Goal: Task Accomplishment & Management: Manage account settings

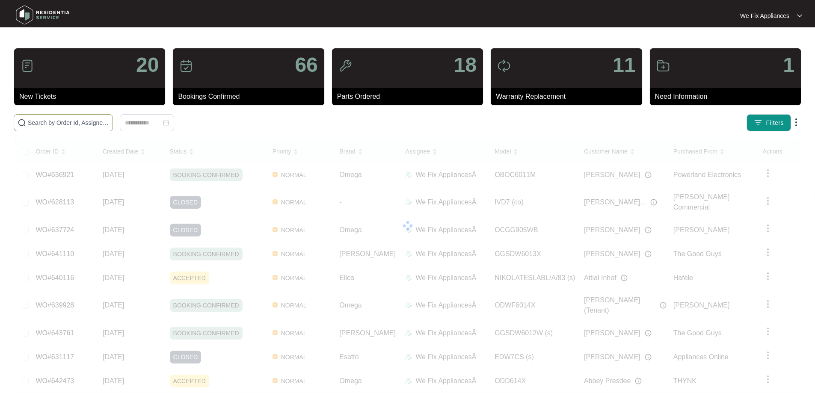
paste input "643982"
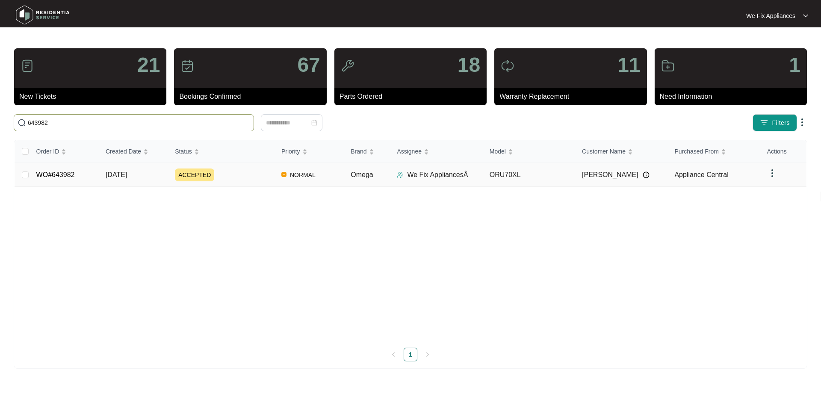
type input "643982"
click at [55, 170] on td "WO#643982" at bounding box center [64, 175] width 69 height 24
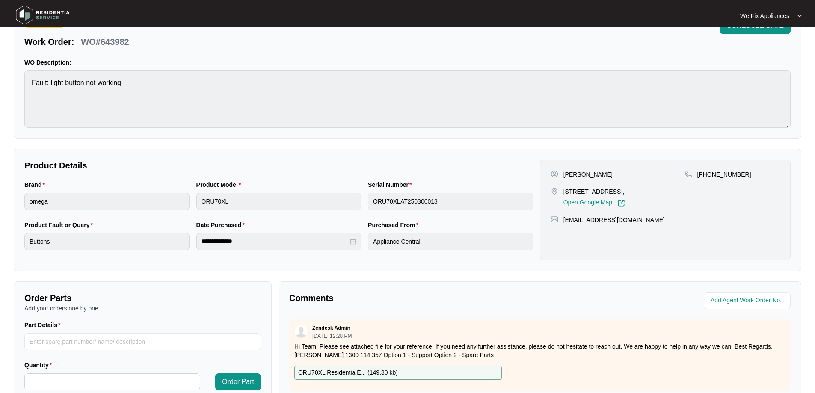
scroll to position [128, 0]
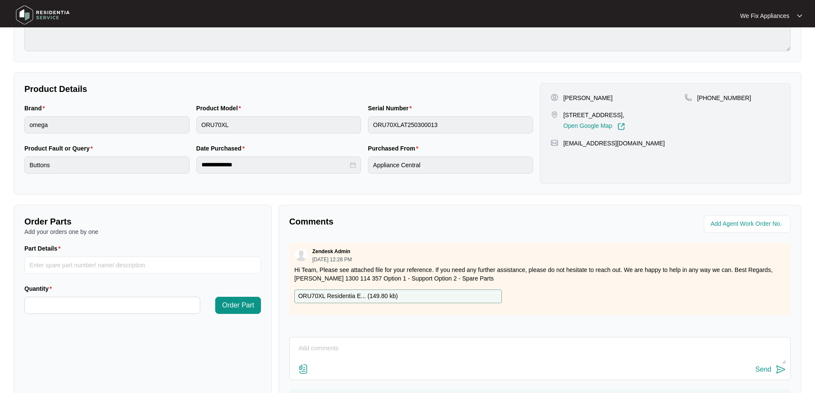
click at [329, 351] on textarea at bounding box center [540, 353] width 492 height 22
type textarea "Hi team, left message for them to call us back thank you."
click at [762, 367] on div "Send" at bounding box center [764, 370] width 16 height 8
click at [44, 15] on img at bounding box center [43, 15] width 60 height 26
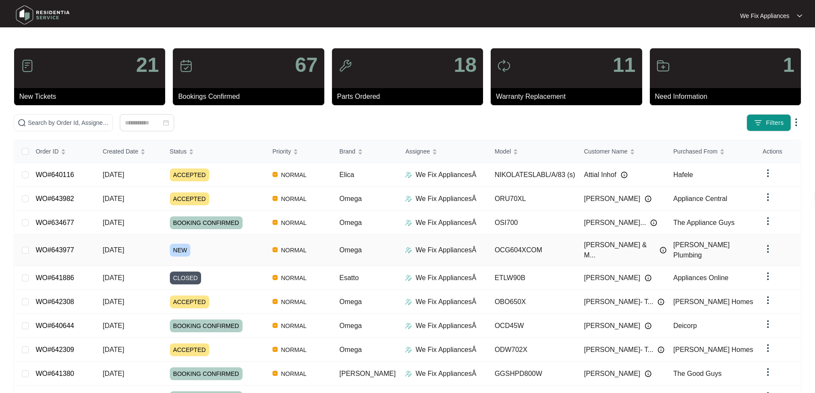
click at [75, 248] on td "WO#643977" at bounding box center [62, 250] width 67 height 31
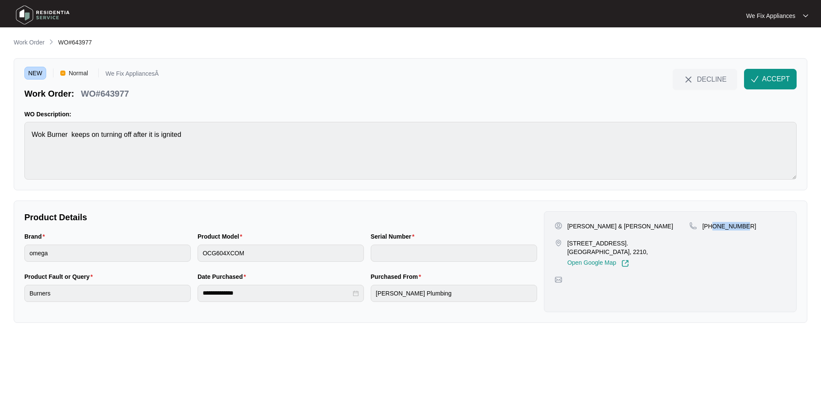
drag, startPoint x: 745, startPoint y: 229, endPoint x: 714, endPoint y: 226, distance: 31.0
click at [714, 226] on div "[PHONE_NUMBER]" at bounding box center [738, 226] width 97 height 9
copy p "411739603"
click at [770, 81] on span "ACCEPT" at bounding box center [776, 79] width 28 height 10
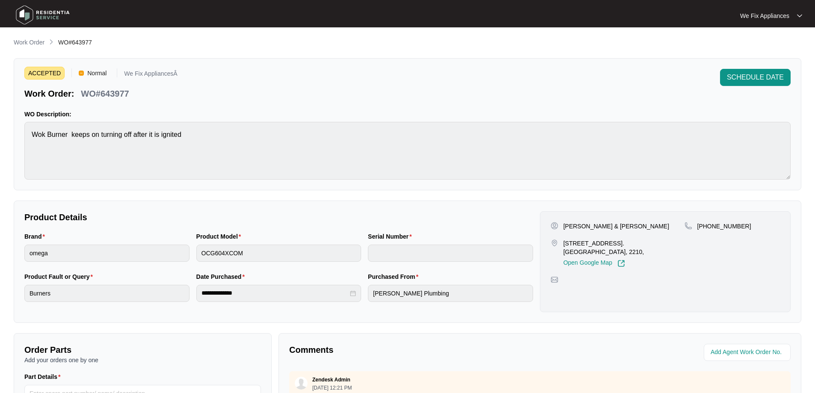
drag, startPoint x: 664, startPoint y: 230, endPoint x: 654, endPoint y: 228, distance: 11.0
click at [661, 231] on div "[PERSON_NAME] & [PERSON_NAME] [STREET_ADDRESS]. [GEOGRAPHIC_DATA], 2210, Open G…" at bounding box center [618, 244] width 134 height 45
click at [641, 227] on p "[PERSON_NAME] & [PERSON_NAME]" at bounding box center [616, 226] width 106 height 9
drag, startPoint x: 650, startPoint y: 223, endPoint x: 631, endPoint y: 226, distance: 19.5
click at [631, 226] on div "[PERSON_NAME] & [PERSON_NAME]" at bounding box center [618, 226] width 134 height 9
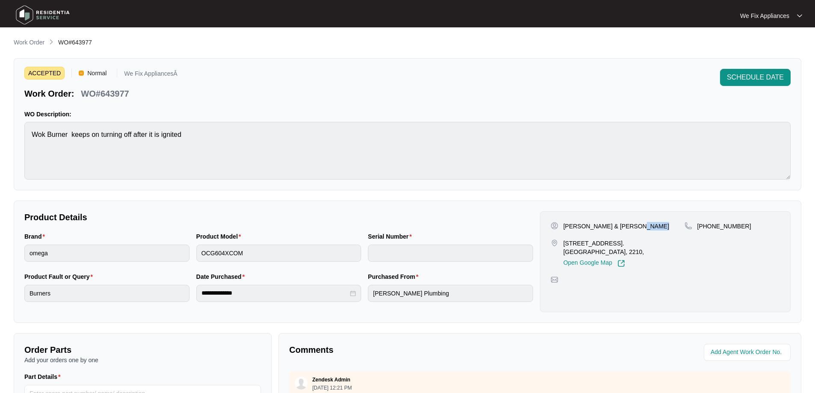
copy p "Dzimba"
drag, startPoint x: 620, startPoint y: 241, endPoint x: 562, endPoint y: 243, distance: 57.4
click at [562, 243] on div "[STREET_ADDRESS]. [GEOGRAPHIC_DATA], 2210, Open Google Map" at bounding box center [618, 253] width 134 height 28
copy p "[STREET_ADDRESS]"
click at [0, 121] on main "**********" at bounding box center [407, 283] width 815 height 567
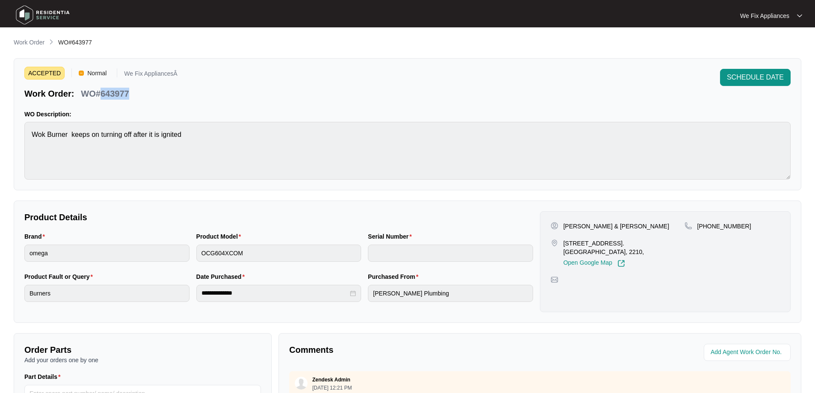
drag, startPoint x: 130, startPoint y: 96, endPoint x: 101, endPoint y: 93, distance: 28.4
click at [101, 93] on div "WO#643977" at bounding box center [104, 92] width 55 height 15
copy p "643977"
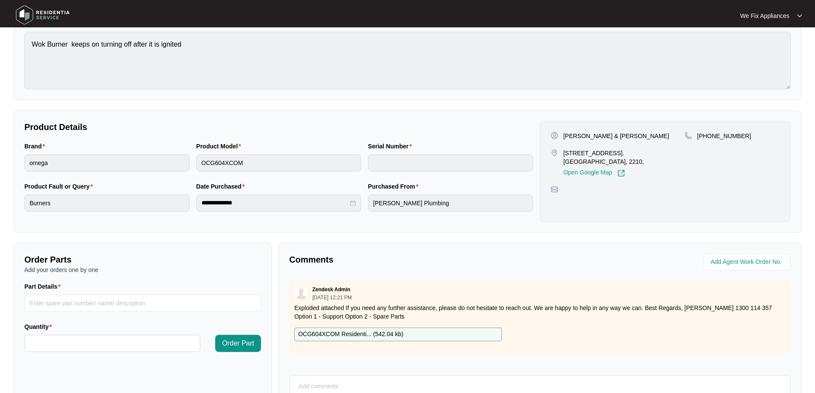
scroll to position [175, 0]
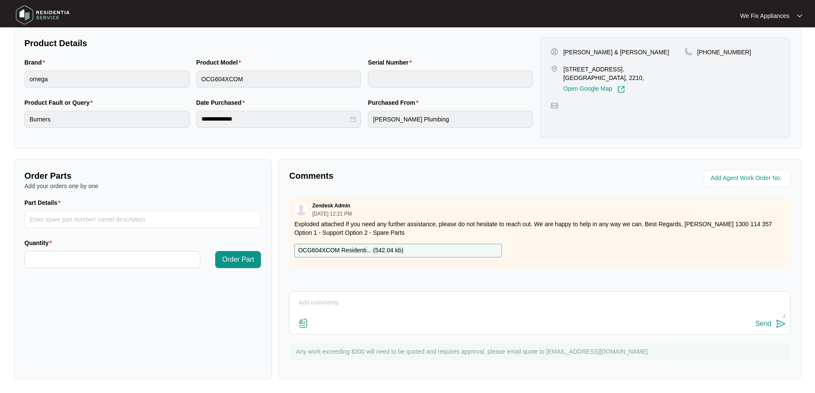
click at [407, 304] on textarea at bounding box center [540, 307] width 492 height 22
type textarea "Hi team, left message for customer to call back and book on thank you."
drag, startPoint x: 498, startPoint y: 305, endPoint x: 197, endPoint y: 266, distance: 303.8
click at [197, 266] on div "Order Parts Add your orders one by one Part Details Quantity Order Part Comment…" at bounding box center [407, 269] width 795 height 220
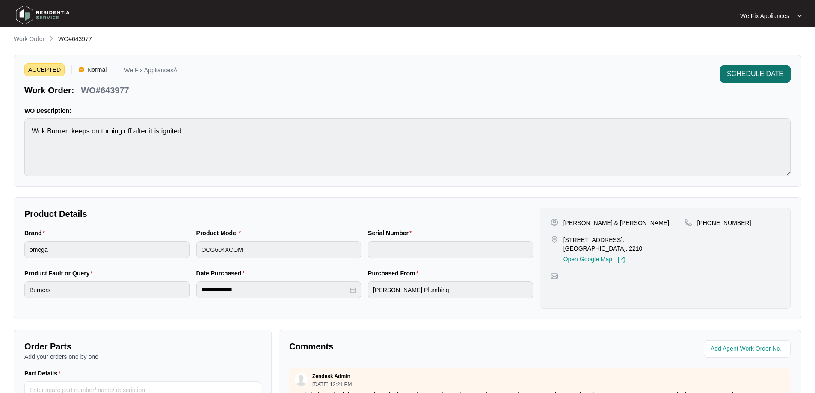
click at [733, 74] on span "SCHEDULE DATE" at bounding box center [755, 74] width 57 height 10
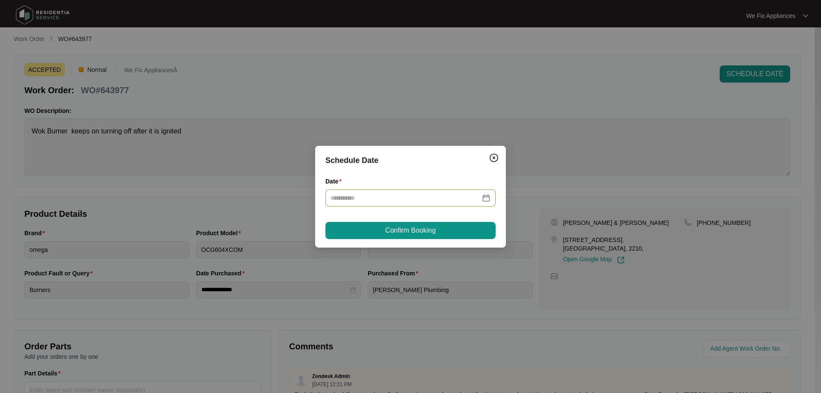
click at [374, 197] on input "Date" at bounding box center [406, 197] width 150 height 9
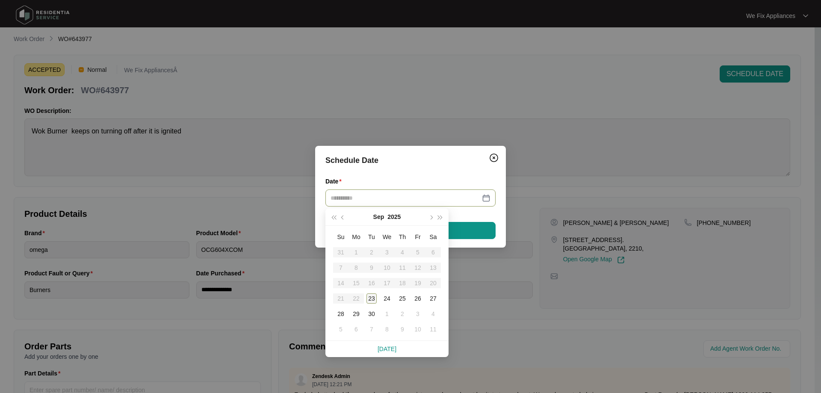
type input "**********"
click at [351, 312] on div "29" at bounding box center [356, 314] width 10 height 10
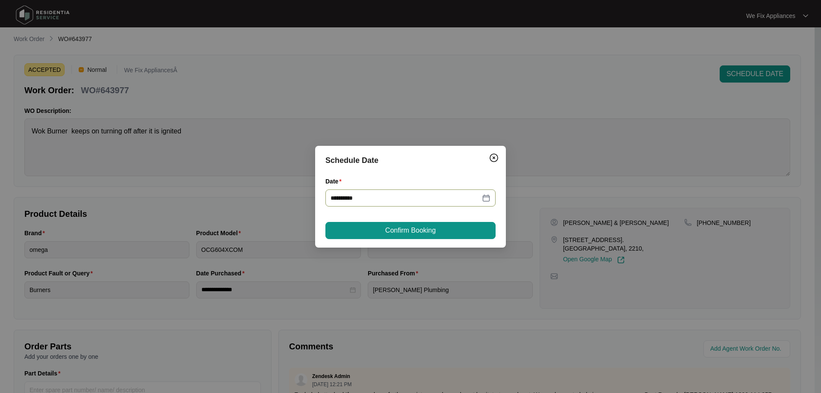
type input "**********"
click at [395, 231] on span "Confirm Booking" at bounding box center [411, 230] width 50 height 10
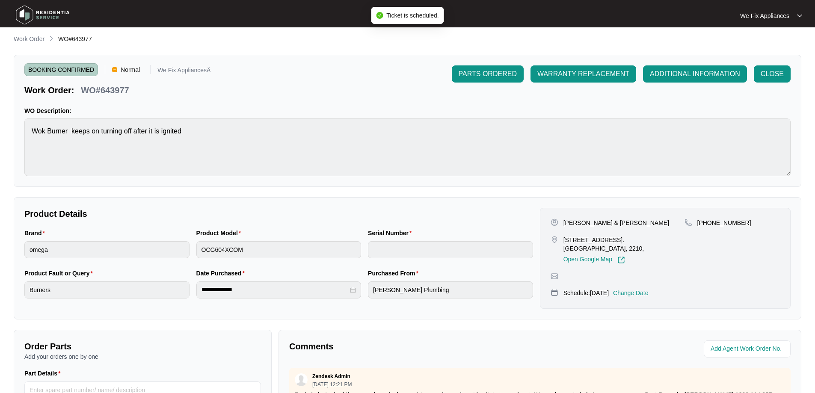
click at [57, 13] on img at bounding box center [43, 15] width 60 height 26
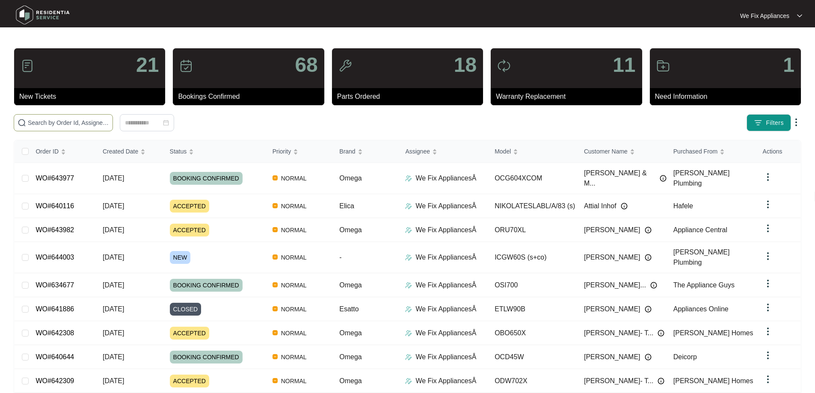
paste input "642201"
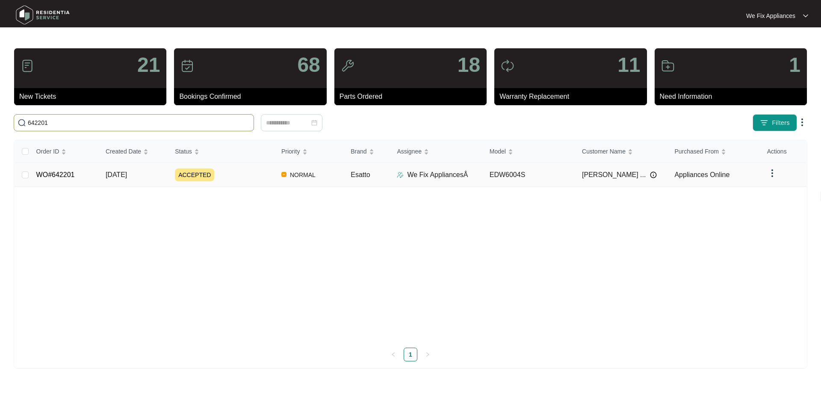
type input "642201"
click at [68, 172] on link "WO#642201" at bounding box center [55, 174] width 39 height 7
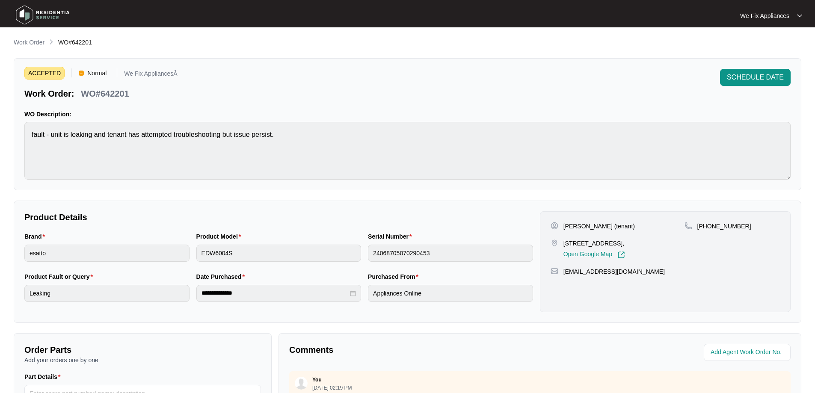
scroll to position [171, 0]
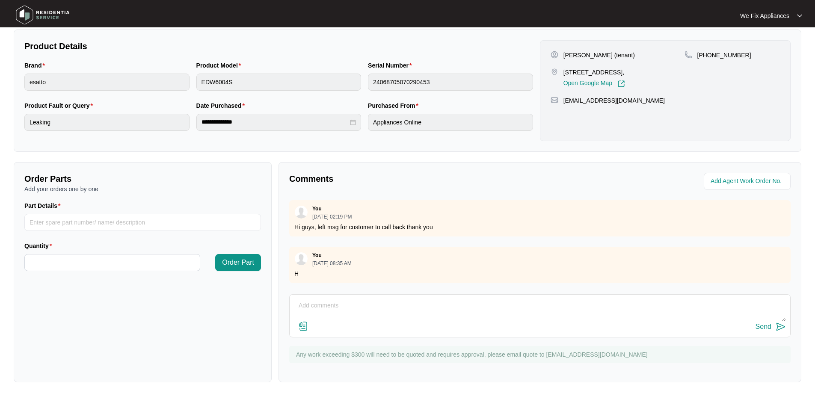
click at [482, 311] on textarea at bounding box center [540, 310] width 492 height 22
type textarea "Hi team, left message for customer to call back thank you."
click at [756, 326] on div "Send" at bounding box center [764, 327] width 16 height 8
click at [53, 14] on img at bounding box center [43, 15] width 60 height 26
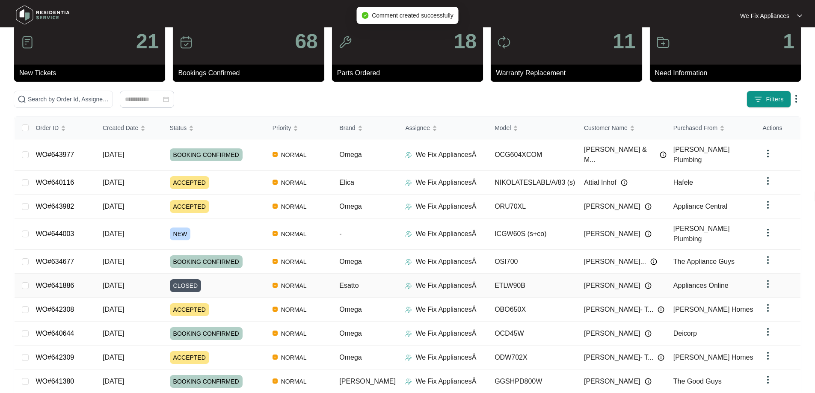
scroll to position [47, 0]
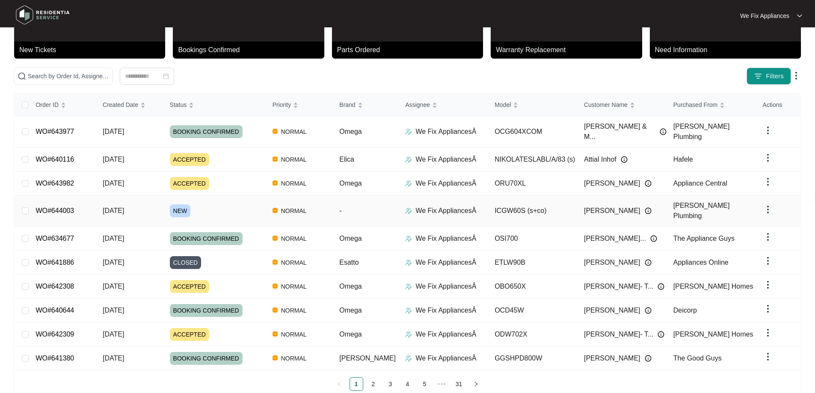
click at [49, 207] on link "WO#644003" at bounding box center [55, 210] width 39 height 7
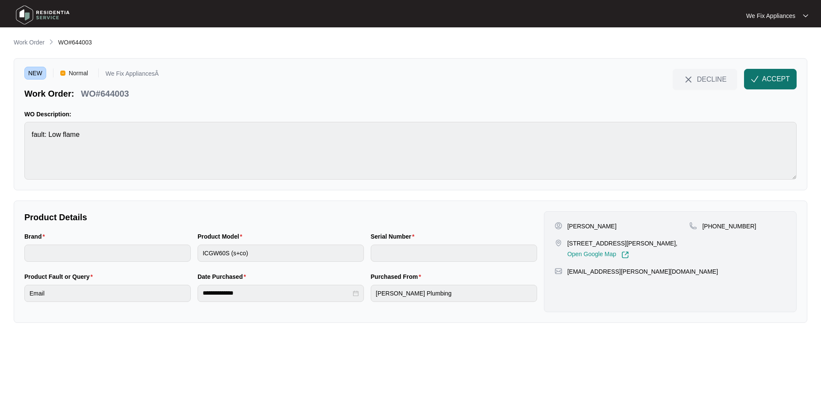
click at [759, 86] on button "ACCEPT" at bounding box center [770, 79] width 53 height 21
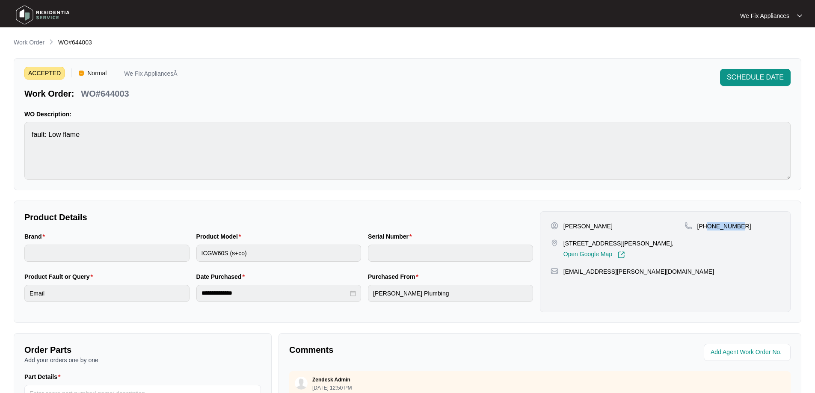
drag, startPoint x: 738, startPoint y: 224, endPoint x: 709, endPoint y: 229, distance: 29.5
click at [709, 229] on div "[PHONE_NUMBER]" at bounding box center [732, 226] width 95 height 9
copy p "421112240"
click at [777, 74] on span "SCHEDULE DATE" at bounding box center [755, 77] width 57 height 10
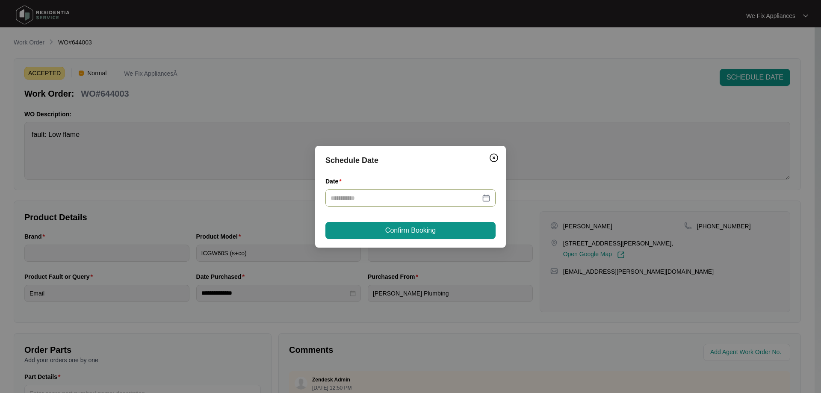
click at [371, 200] on input "Date" at bounding box center [406, 197] width 150 height 9
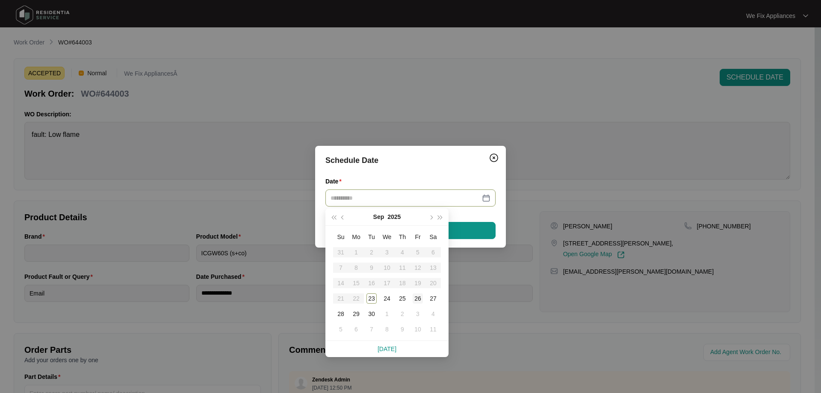
type input "**********"
click at [420, 301] on div "26" at bounding box center [418, 299] width 10 height 10
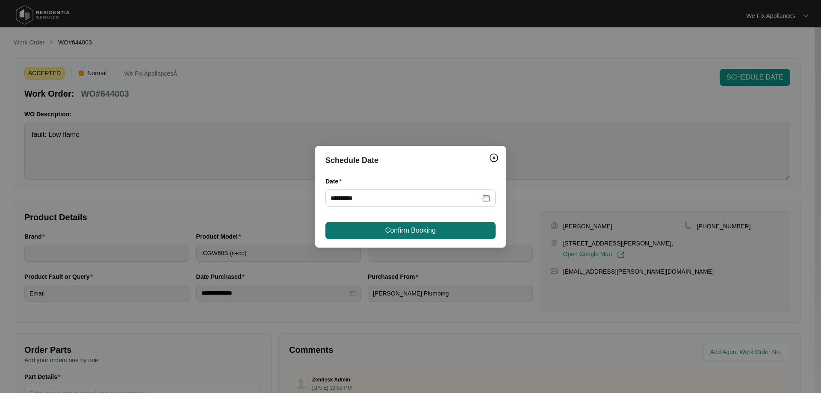
click at [431, 225] on button "Confirm Booking" at bounding box center [411, 230] width 170 height 17
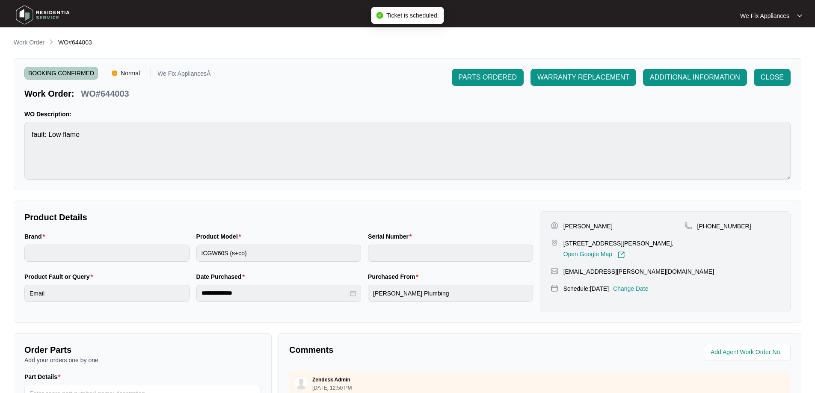
click at [46, 9] on img at bounding box center [43, 15] width 60 height 26
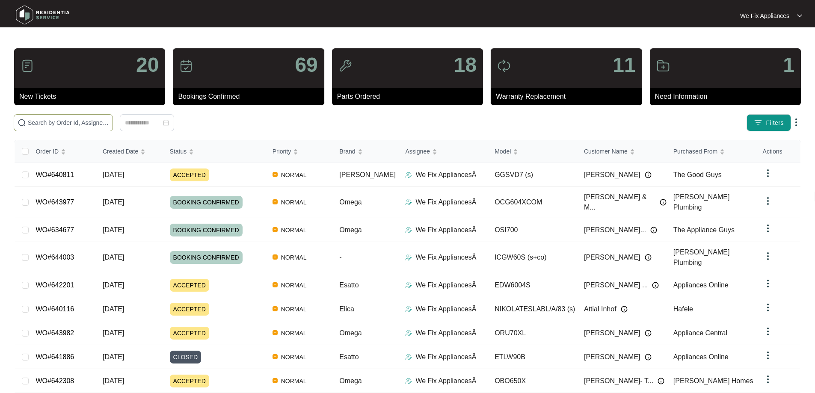
paste input "643982"
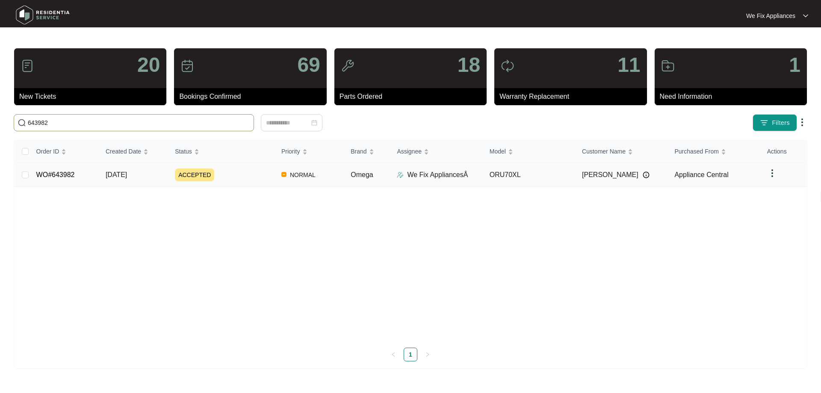
type input "643982"
click at [54, 172] on link "WO#643982" at bounding box center [55, 174] width 39 height 7
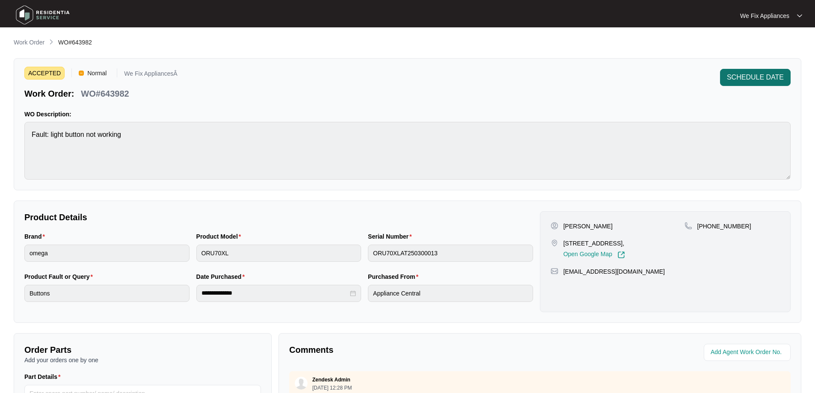
click at [758, 77] on span "SCHEDULE DATE" at bounding box center [755, 77] width 57 height 10
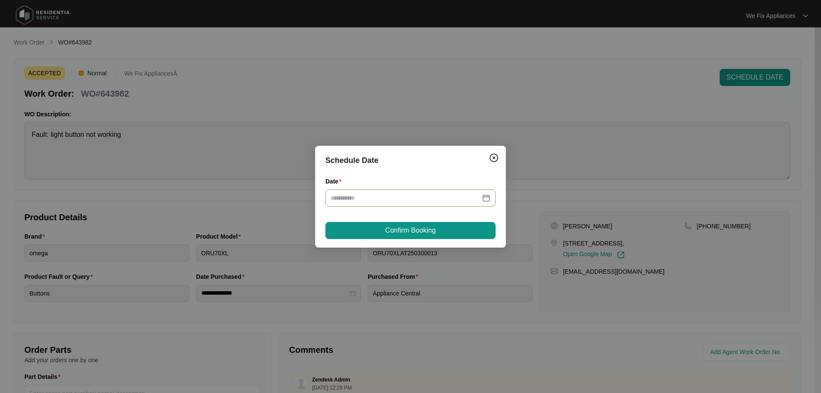
click at [374, 196] on input "Date" at bounding box center [406, 197] width 150 height 9
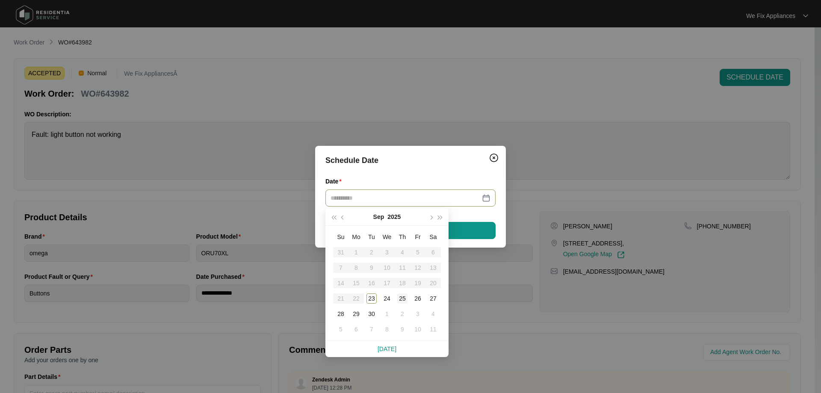
type input "**********"
click at [400, 300] on div "25" at bounding box center [402, 299] width 10 height 10
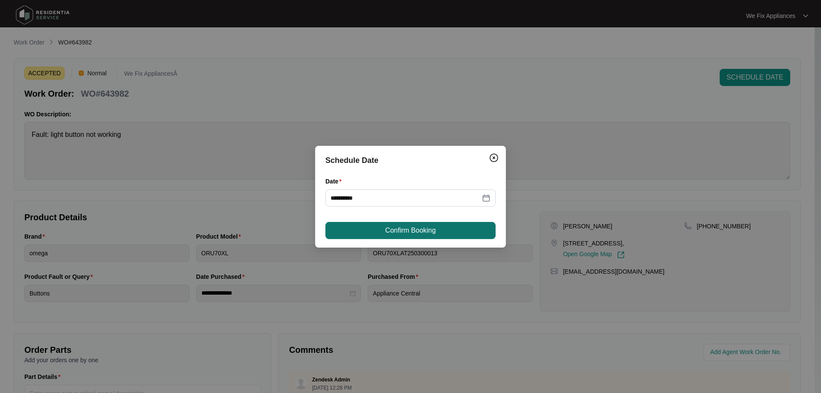
click at [424, 226] on span "Confirm Booking" at bounding box center [411, 230] width 50 height 10
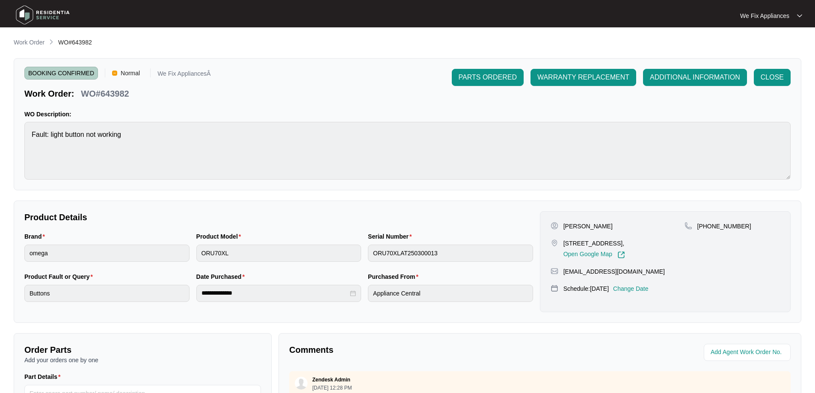
click at [56, 8] on img at bounding box center [43, 15] width 60 height 26
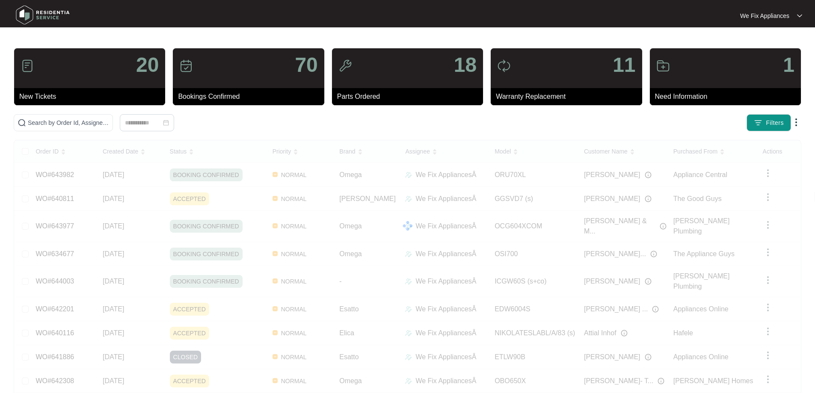
click at [31, 14] on img at bounding box center [43, 15] width 60 height 26
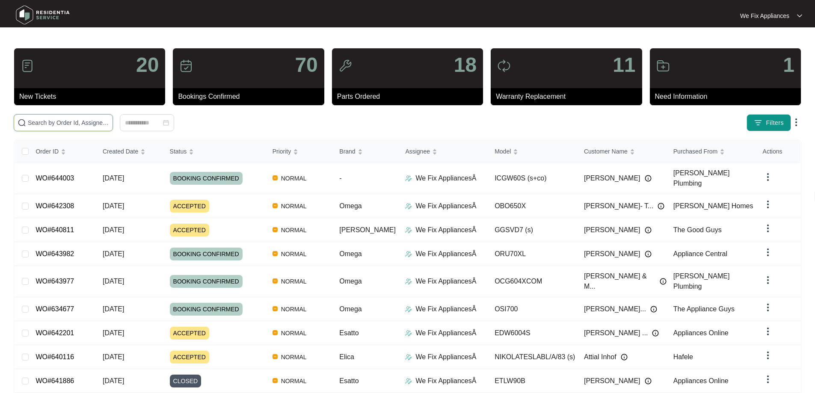
click at [47, 125] on input "text" at bounding box center [68, 122] width 81 height 9
paste input "637504"
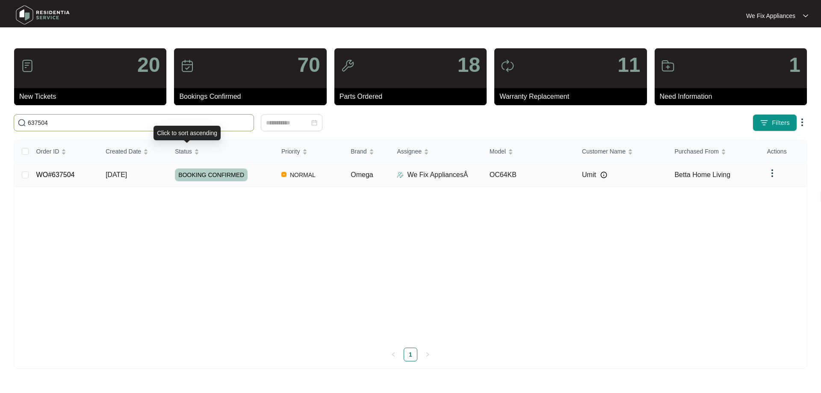
type input "637504"
click at [205, 172] on span "BOOKING CONFIRMED" at bounding box center [211, 175] width 73 height 13
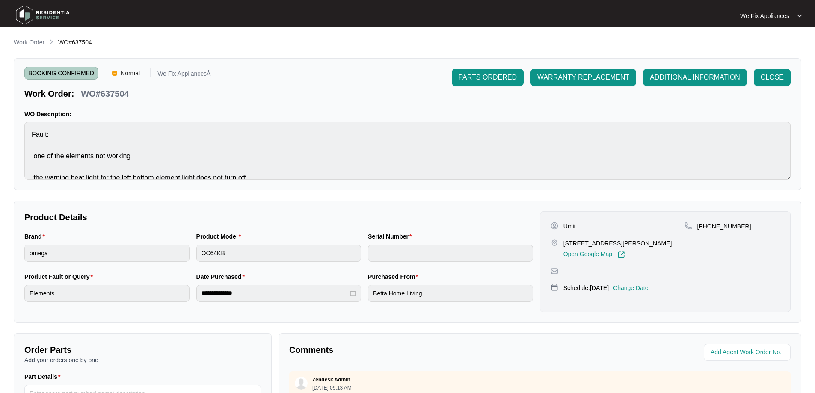
scroll to position [175, 0]
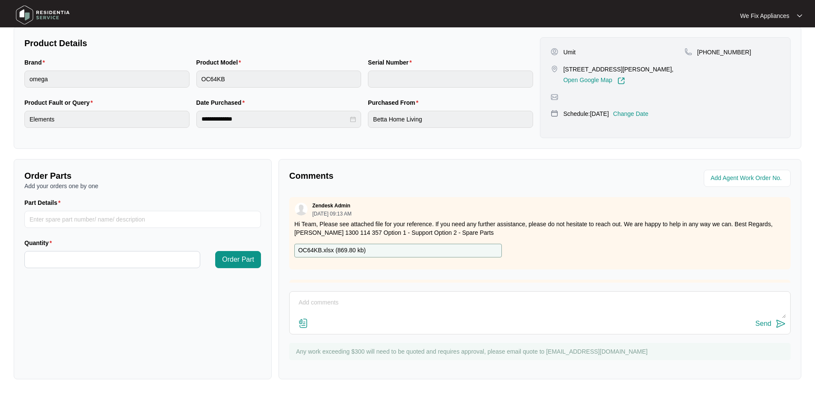
click at [369, 249] on div "OC64KB.xlsx ( 869.80 kb )" at bounding box center [398, 251] width 208 height 14
click at [114, 218] on input "Part Details" at bounding box center [142, 219] width 237 height 17
paste input "SP19120"
type input "SP19120"
click at [71, 257] on input "Quantity" at bounding box center [112, 260] width 175 height 16
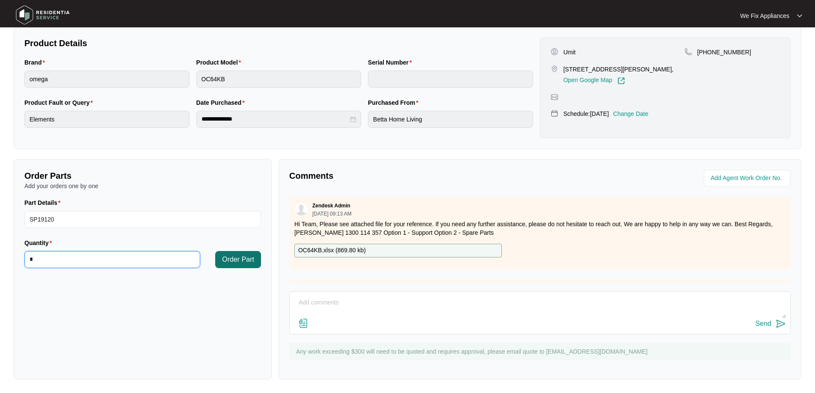
type input "*"
click at [245, 260] on span "Order Part" at bounding box center [238, 260] width 32 height 10
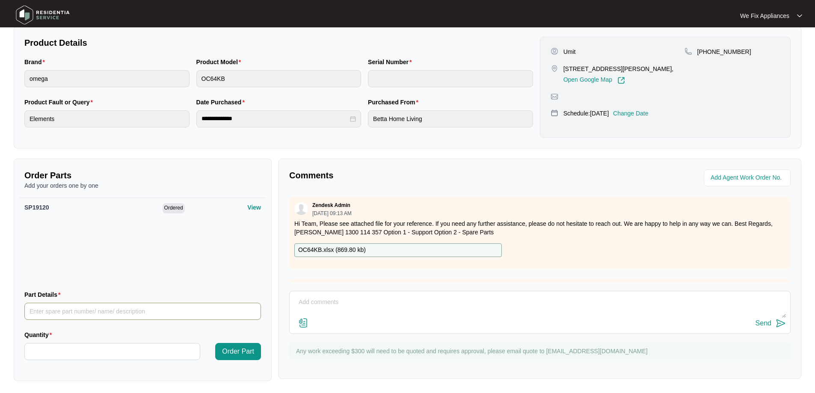
click at [101, 311] on input "Part Details" at bounding box center [142, 311] width 237 height 17
paste input "SP18960"
type input "SP18960 knobs"
click at [100, 351] on input "Quantity" at bounding box center [112, 352] width 175 height 16
type input "*"
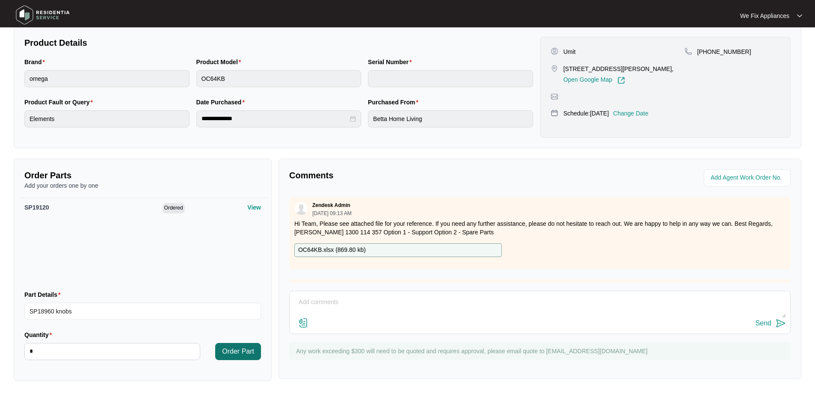
click at [228, 351] on span "Order Part" at bounding box center [238, 352] width 32 height 10
click at [93, 311] on input "Part Details" at bounding box center [142, 311] width 237 height 17
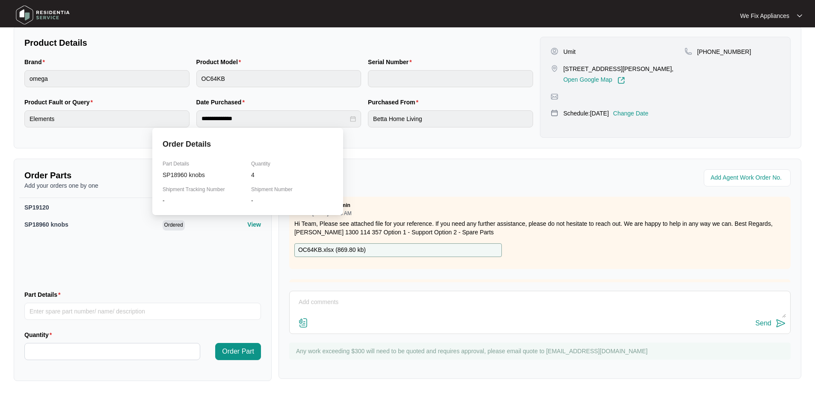
click at [247, 227] on p "View" at bounding box center [254, 224] width 14 height 9
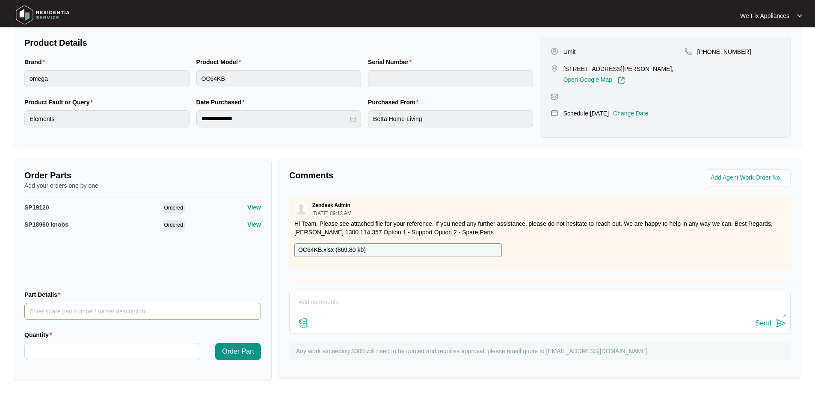
click at [123, 314] on input "Part Details" at bounding box center [142, 311] width 237 height 17
paste input "SP18956"
type input "SP18956"
type input "*"
click at [236, 348] on span "Order Part" at bounding box center [238, 352] width 32 height 10
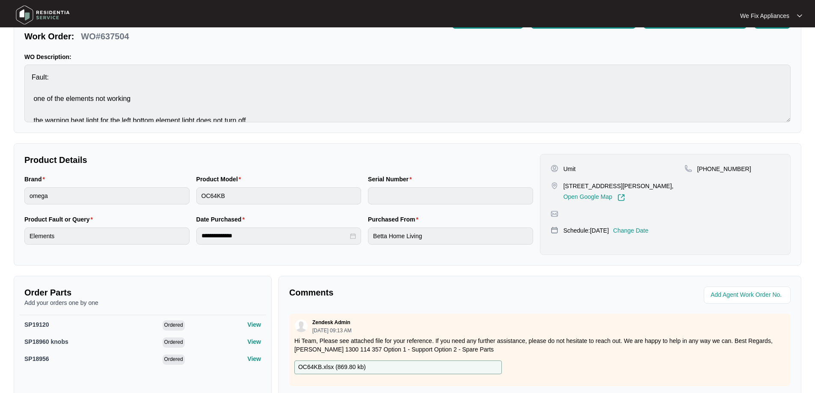
scroll to position [0, 0]
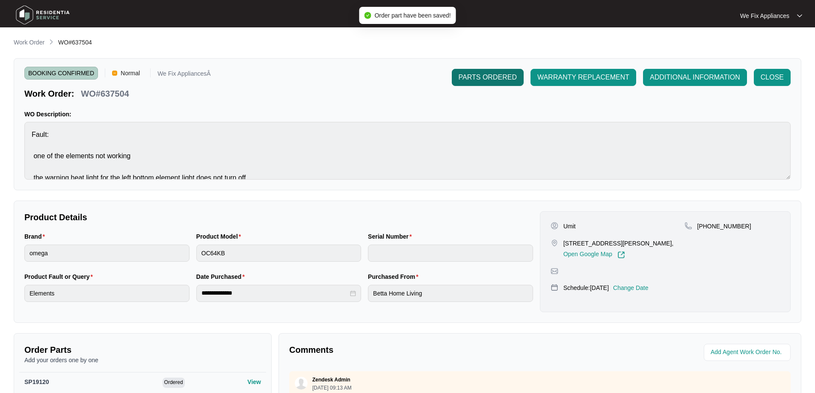
click at [501, 81] on span "PARTS ORDERED" at bounding box center [488, 77] width 58 height 10
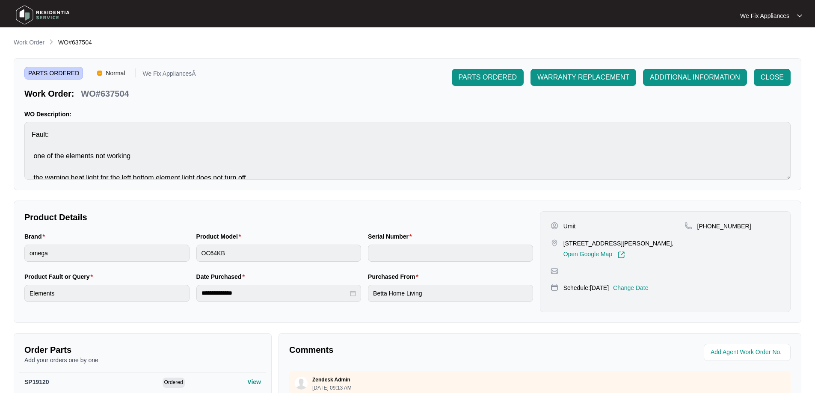
click at [56, 17] on img at bounding box center [43, 15] width 60 height 26
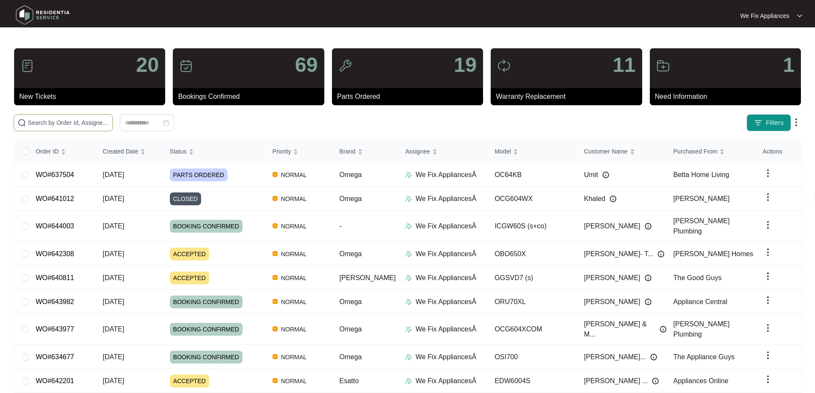
paste input "639566"
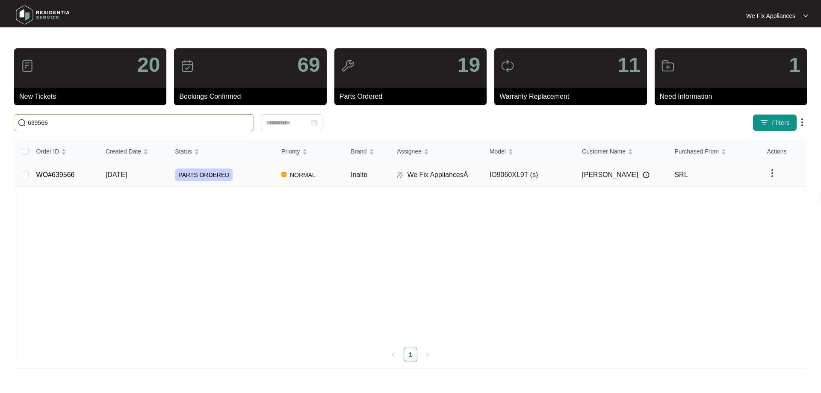
type input "639566"
click at [57, 171] on link "WO#639566" at bounding box center [55, 174] width 39 height 7
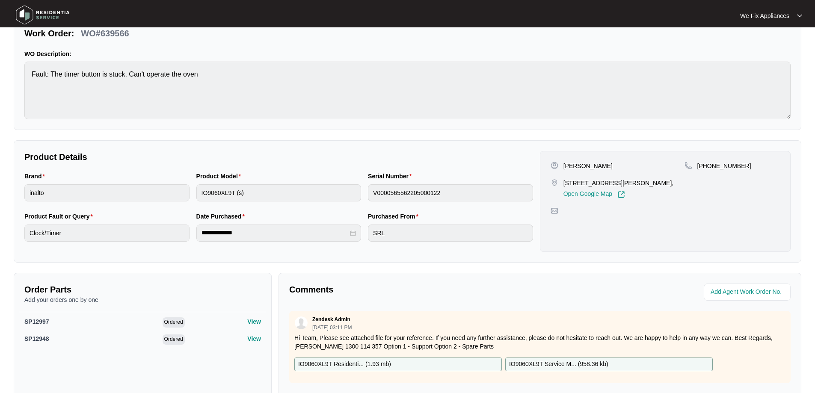
scroll to position [171, 0]
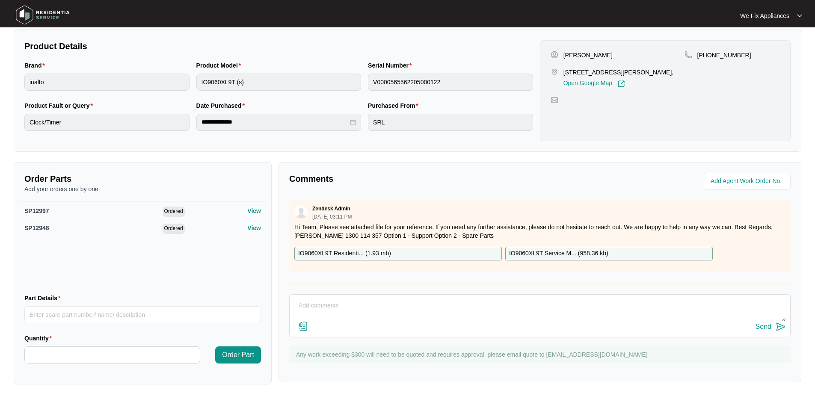
click at [433, 308] on textarea at bounding box center [540, 310] width 492 height 22
type textarea "Hi guys, please add date in for [DATE] job completed the 23/9 thank you."
click at [764, 326] on div "Send" at bounding box center [764, 327] width 16 height 8
click at [24, 15] on img at bounding box center [43, 15] width 60 height 26
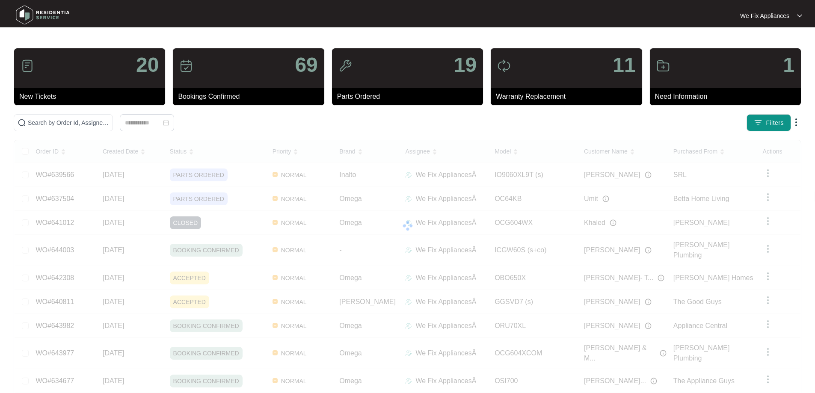
click at [38, 17] on img at bounding box center [43, 15] width 60 height 26
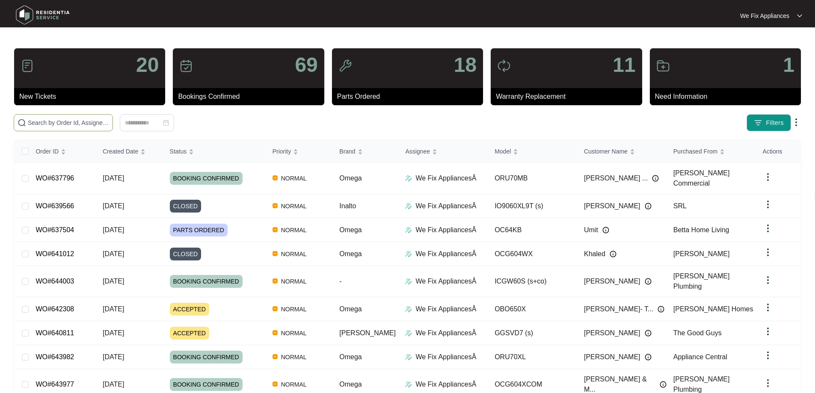
click at [68, 120] on input "text" at bounding box center [68, 122] width 81 height 9
paste input "641658"
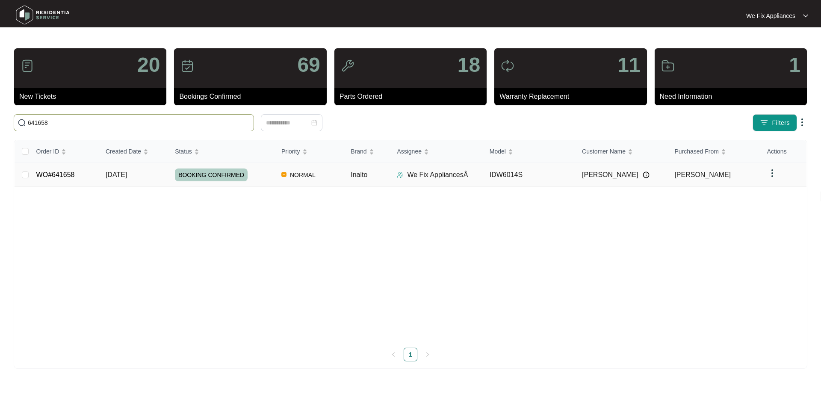
type input "641658"
click at [219, 174] on span "BOOKING CONFIRMED" at bounding box center [211, 175] width 73 height 13
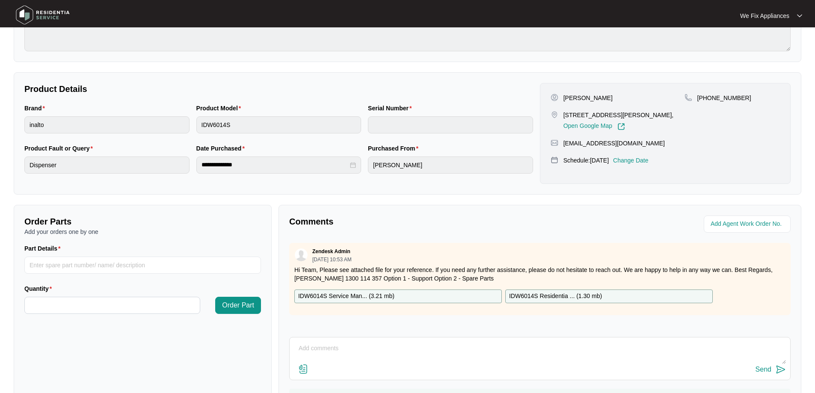
scroll to position [175, 0]
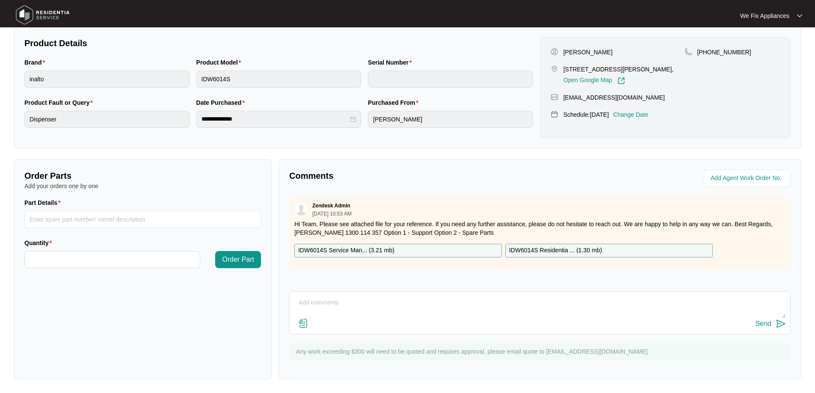
click at [369, 249] on p "IDW6014S Service Man... ( 3.21 mb )" at bounding box center [346, 250] width 96 height 9
click at [566, 249] on p "IDW6014S Residentia ... ( 1.30 mb )" at bounding box center [555, 250] width 93 height 9
click at [100, 219] on input "Part Details" at bounding box center [142, 219] width 237 height 17
paste input "SP11808"
type input "SP11808"
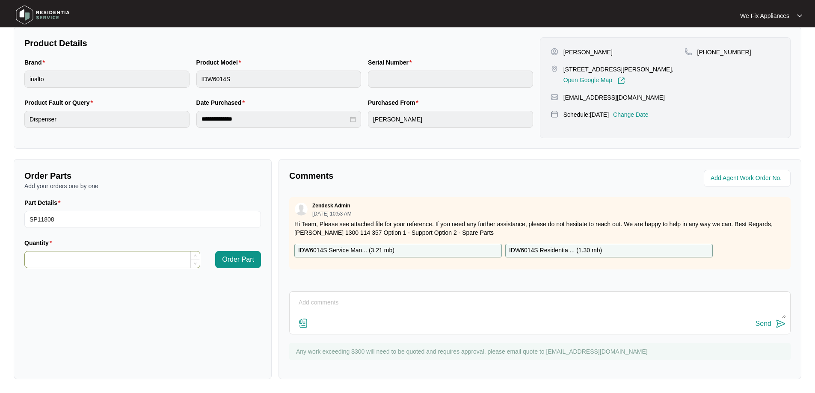
click at [74, 256] on input "Quantity" at bounding box center [112, 260] width 175 height 16
type input "*"
click at [242, 264] on span "Order Part" at bounding box center [238, 260] width 32 height 10
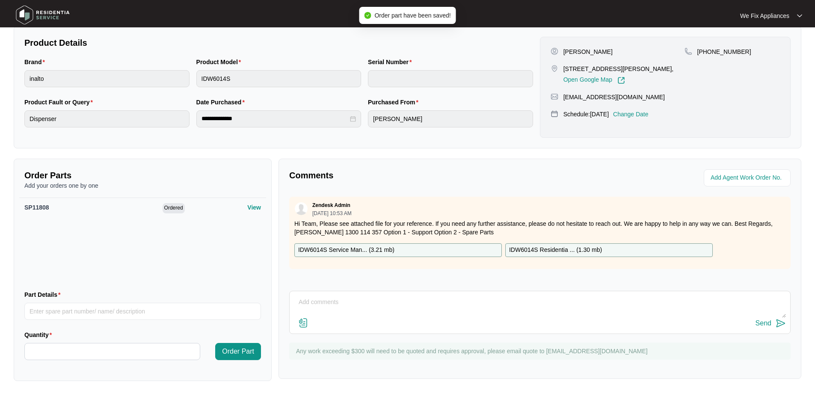
scroll to position [0, 0]
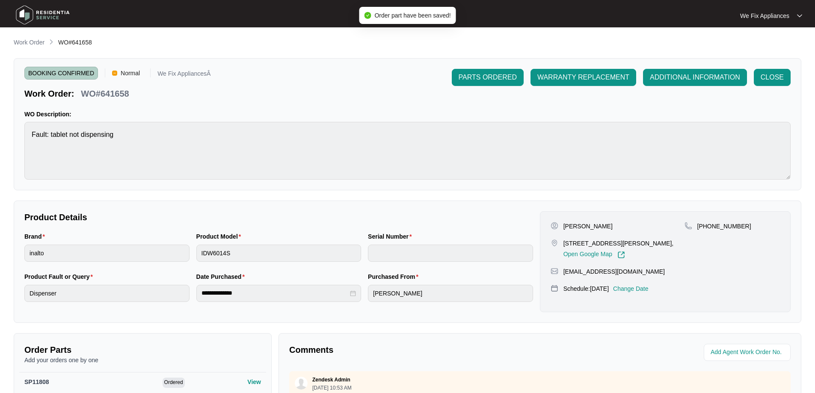
click at [493, 68] on div "BOOKING CONFIRMED Normal We Fix AppliancesÂ Work Order: WO#641658 PARTS ORDERED…" at bounding box center [408, 124] width 788 height 132
click at [477, 84] on button "PARTS ORDERED" at bounding box center [488, 77] width 72 height 17
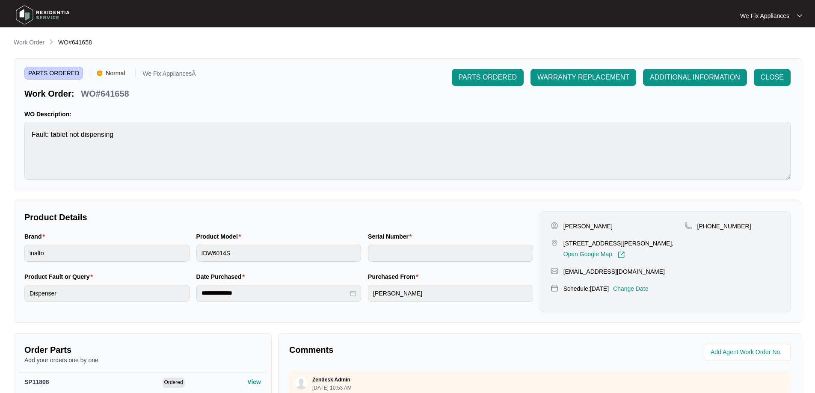
click at [22, 9] on img at bounding box center [43, 15] width 60 height 26
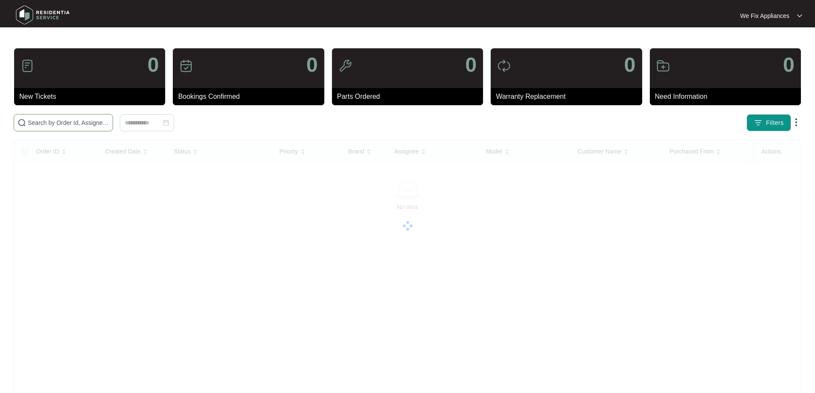
click at [63, 122] on input "text" at bounding box center [68, 122] width 81 height 9
paste input "641734"
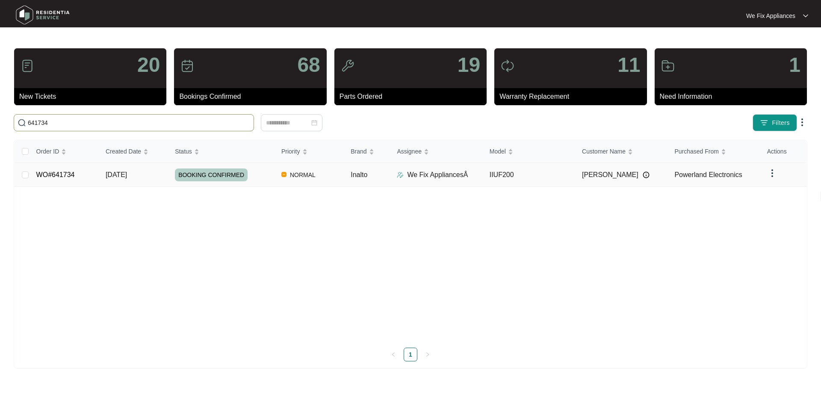
type input "641734"
click at [213, 178] on span "BOOKING CONFIRMED" at bounding box center [211, 175] width 73 height 13
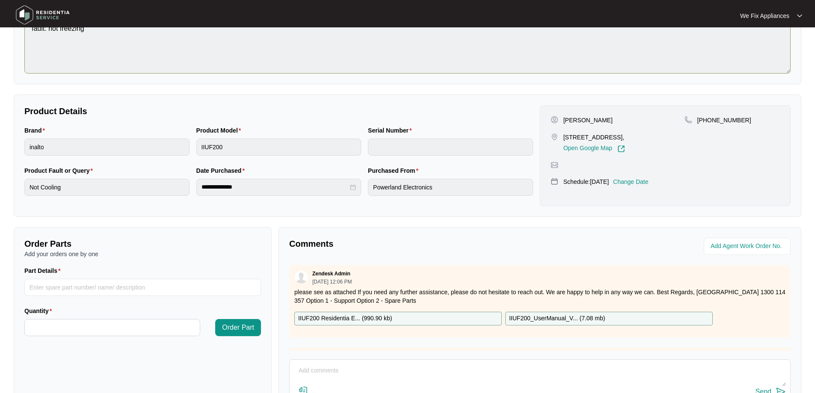
scroll to position [171, 0]
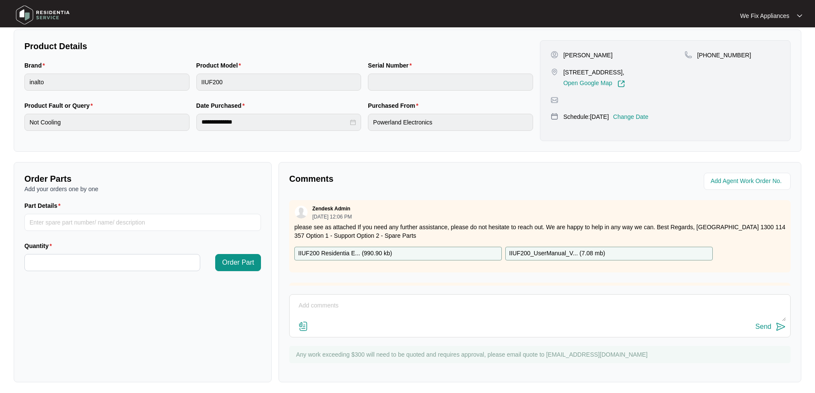
click at [342, 310] on textarea at bounding box center [540, 310] width 492 height 22
type textarea "Hi team we have a gas leak on this freezer"
click at [761, 326] on div "Send" at bounding box center [764, 327] width 16 height 8
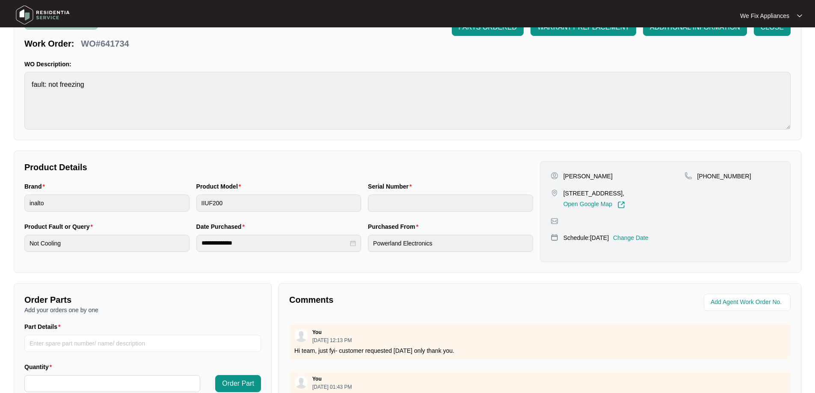
scroll to position [0, 0]
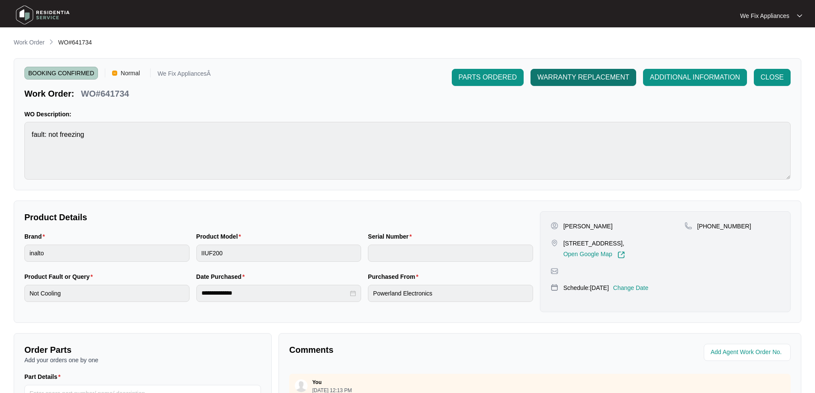
click at [566, 78] on span "WARRANTY REPLACEMENT" at bounding box center [583, 77] width 92 height 10
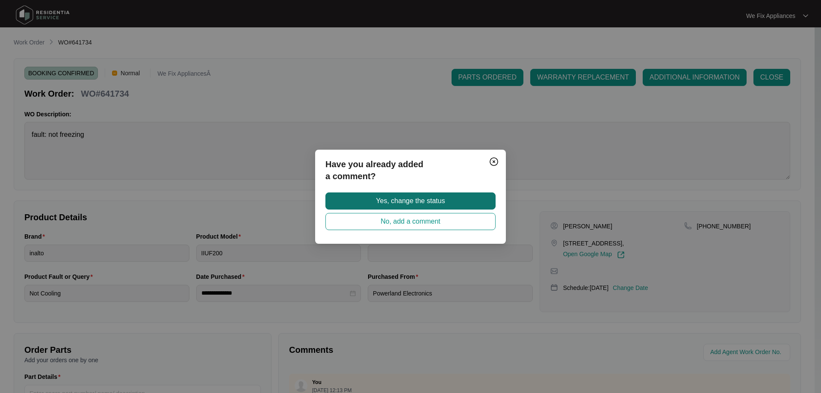
click at [403, 195] on button "Yes, change the status" at bounding box center [411, 201] width 170 height 17
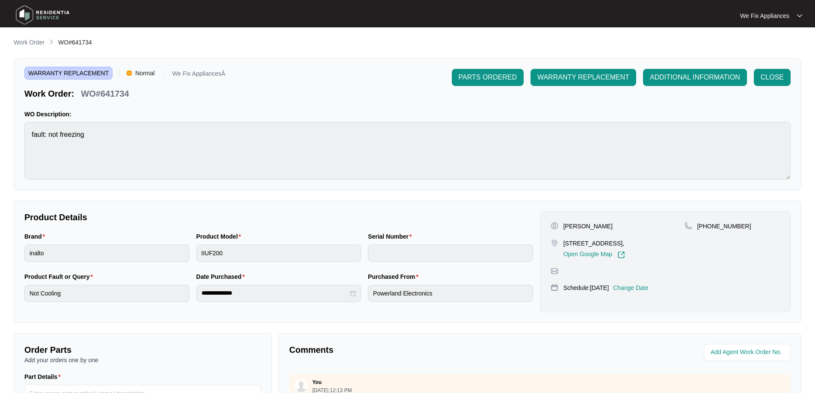
click at [31, 13] on img at bounding box center [43, 15] width 60 height 26
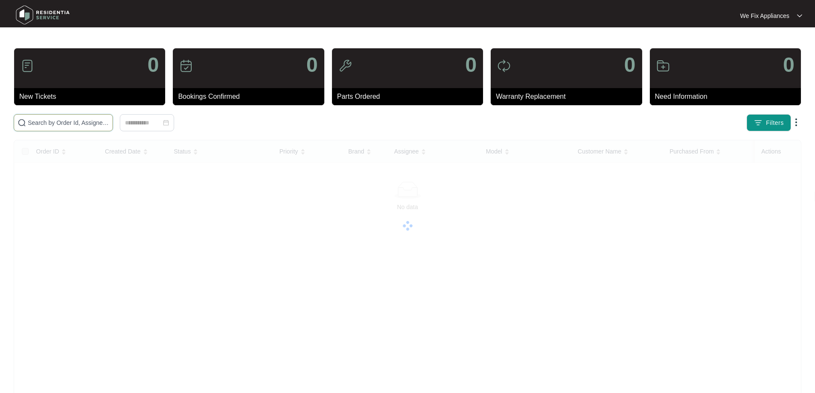
click at [80, 122] on input "text" at bounding box center [68, 122] width 81 height 9
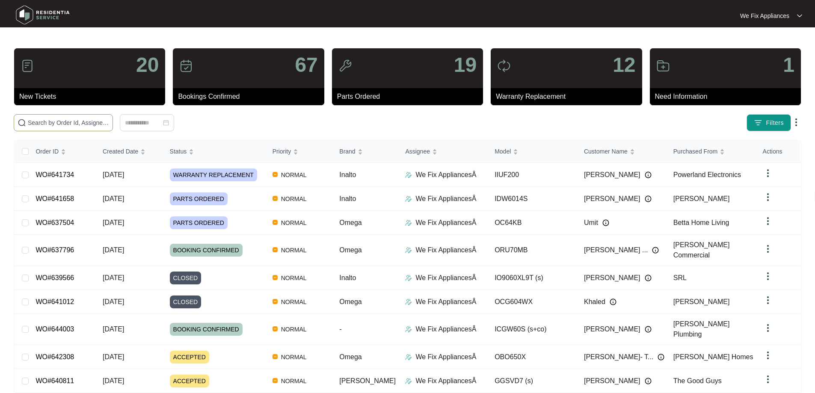
paste input "641943"
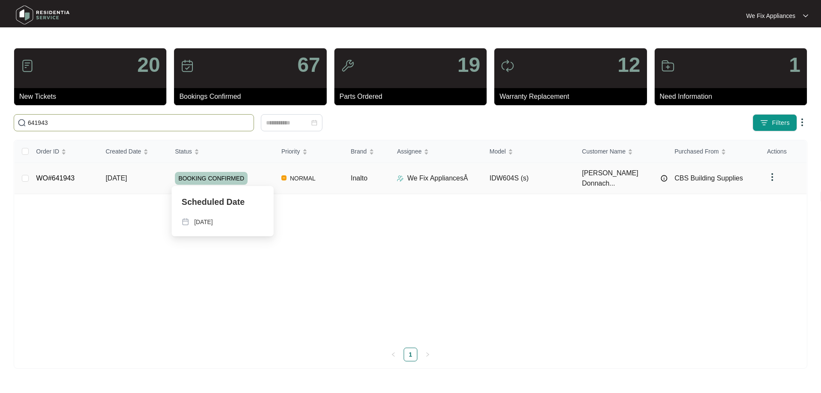
type input "641943"
click at [207, 172] on span "BOOKING CONFIRMED" at bounding box center [211, 178] width 73 height 13
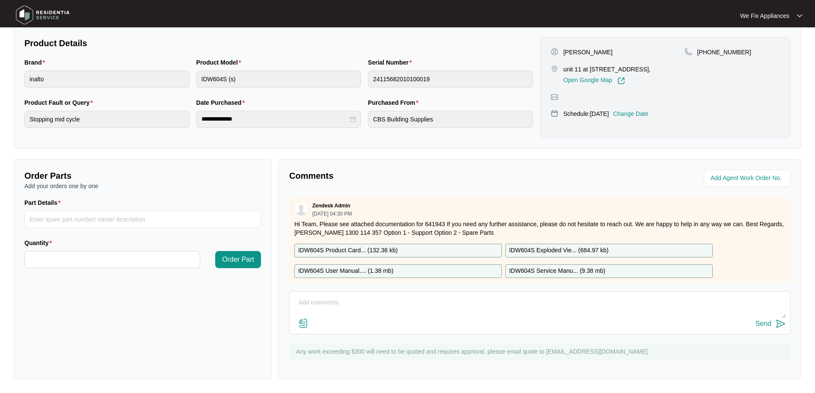
click at [563, 250] on p "IDW604S Exploded Vie... ( 684.97 kb )" at bounding box center [558, 250] width 99 height 9
click at [96, 222] on input "Part Details" at bounding box center [142, 219] width 237 height 17
paste input "SP12334"
type input "SP12334"
click at [98, 257] on input "Quantity" at bounding box center [112, 260] width 175 height 16
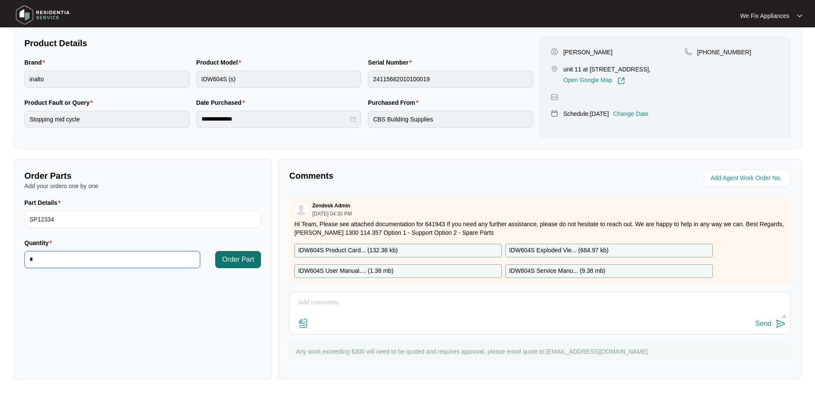
type input "*"
click at [229, 258] on span "Order Part" at bounding box center [238, 260] width 32 height 10
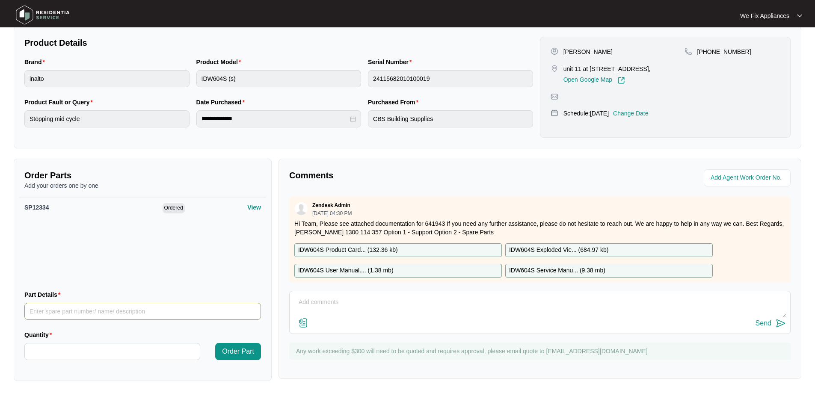
click at [73, 311] on input "Part Details" at bounding box center [142, 311] width 237 height 17
paste input "SP12337"
type input "SP12337"
click at [59, 348] on input "Quantity" at bounding box center [112, 352] width 175 height 16
type input "*"
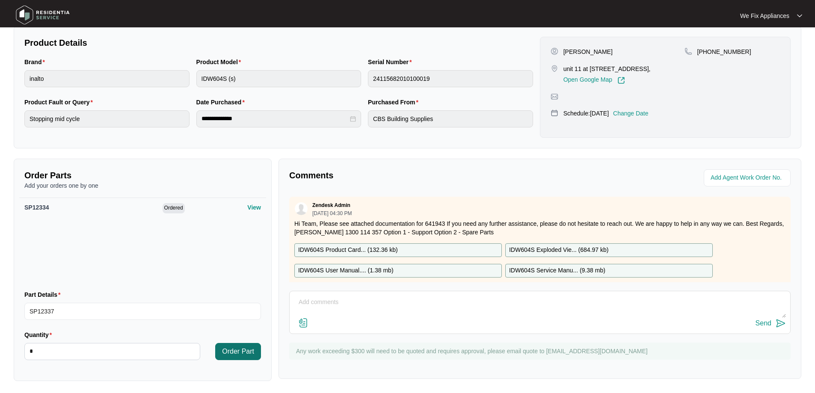
click at [249, 349] on span "Order Part" at bounding box center [238, 352] width 32 height 10
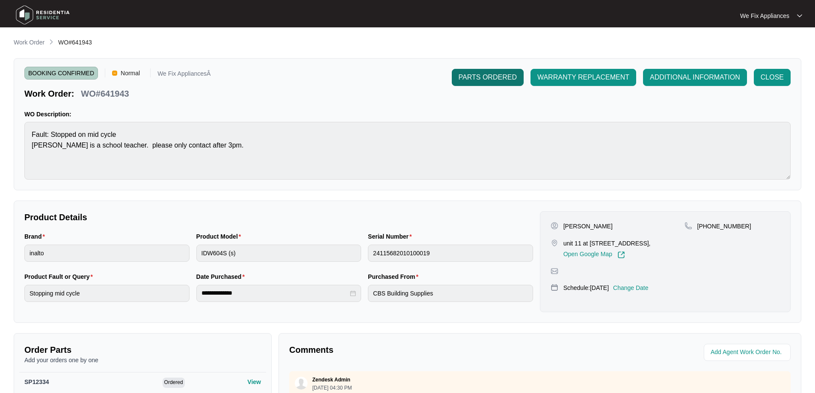
click at [492, 77] on span "PARTS ORDERED" at bounding box center [488, 77] width 58 height 10
click at [24, 19] on img at bounding box center [43, 15] width 60 height 26
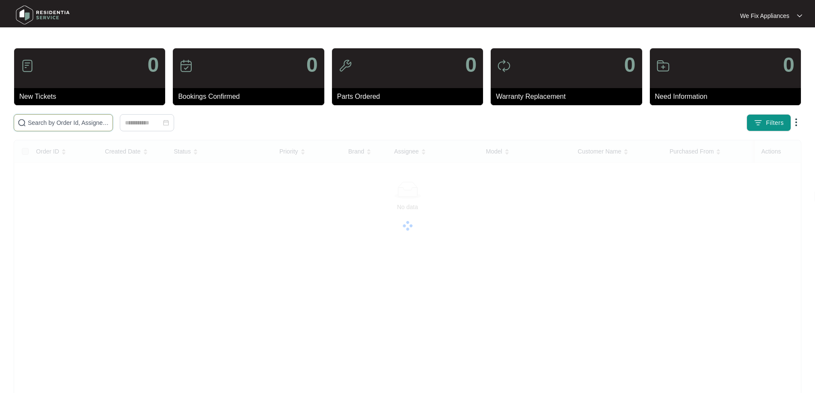
click at [34, 122] on input "text" at bounding box center [68, 122] width 81 height 9
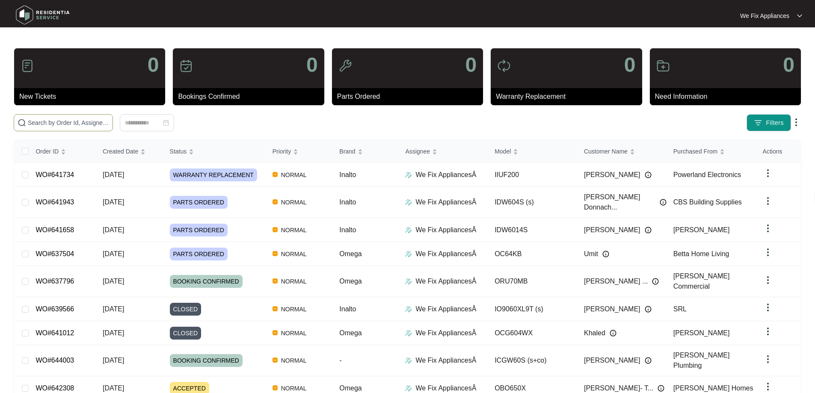
paste input "642051"
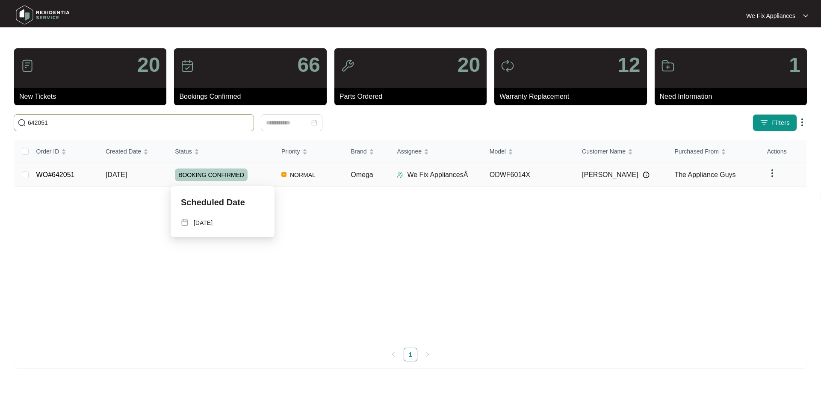
type input "642051"
click at [227, 173] on span "BOOKING CONFIRMED" at bounding box center [211, 175] width 73 height 13
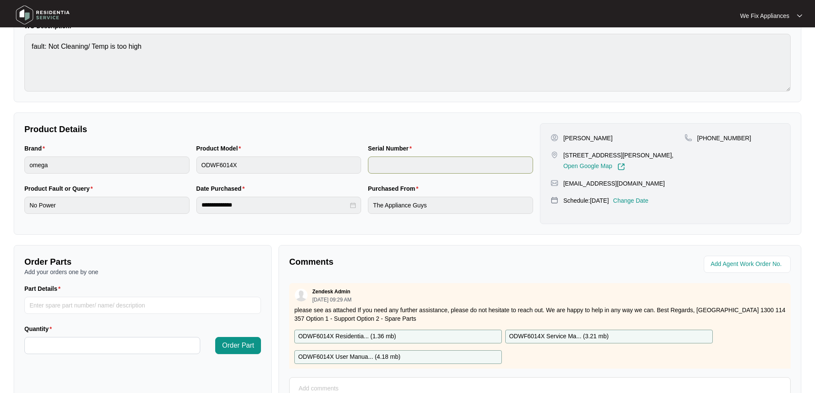
scroll to position [175, 0]
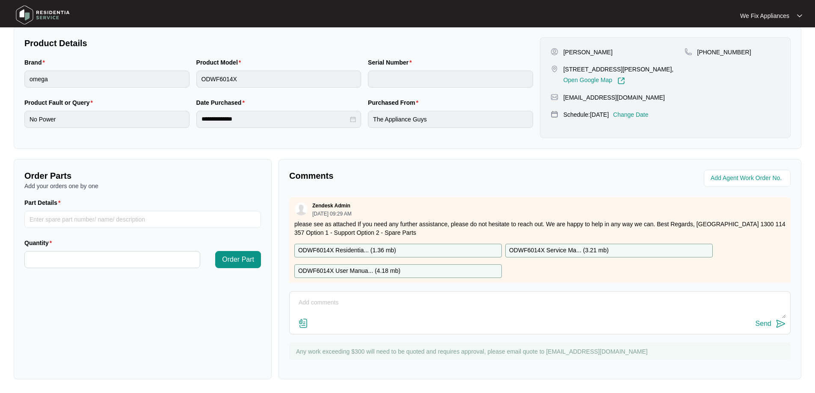
click at [358, 249] on p "ODWF6014X Residentia... ( 1.36 mb )" at bounding box center [347, 250] width 98 height 9
drag, startPoint x: 71, startPoint y: 212, endPoint x: 65, endPoint y: 219, distance: 9.1
click at [68, 215] on input "Part Details" at bounding box center [142, 219] width 237 height 17
paste input "SP20080"
type input "SP20080"
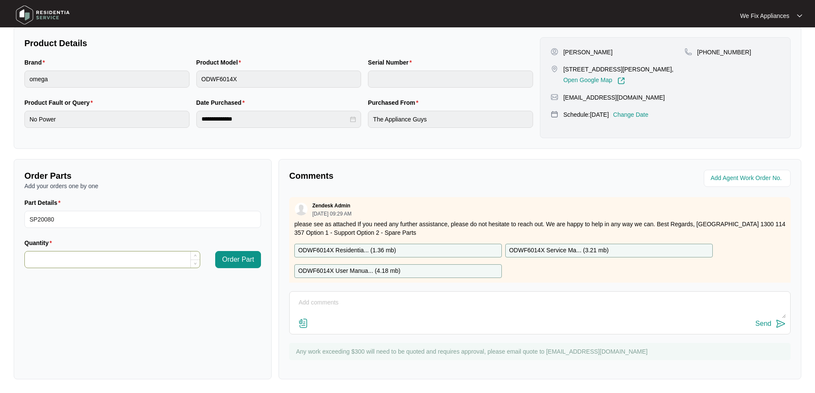
click at [60, 258] on input "Quantity" at bounding box center [112, 260] width 175 height 16
type input "*"
click at [236, 262] on span "Order Part" at bounding box center [238, 260] width 32 height 10
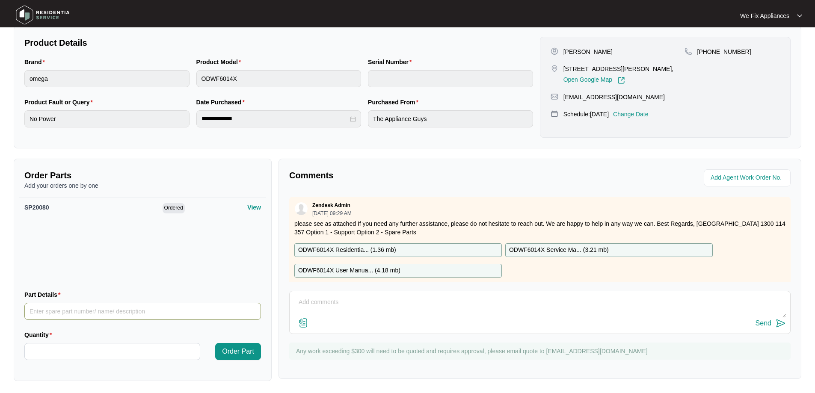
drag, startPoint x: 66, startPoint y: 310, endPoint x: 60, endPoint y: 306, distance: 7.1
click at [65, 310] on input "Part Details" at bounding box center [142, 311] width 237 height 17
paste input "SP20047"
type input "SP20047"
click at [56, 359] on input "Quantity" at bounding box center [112, 352] width 175 height 16
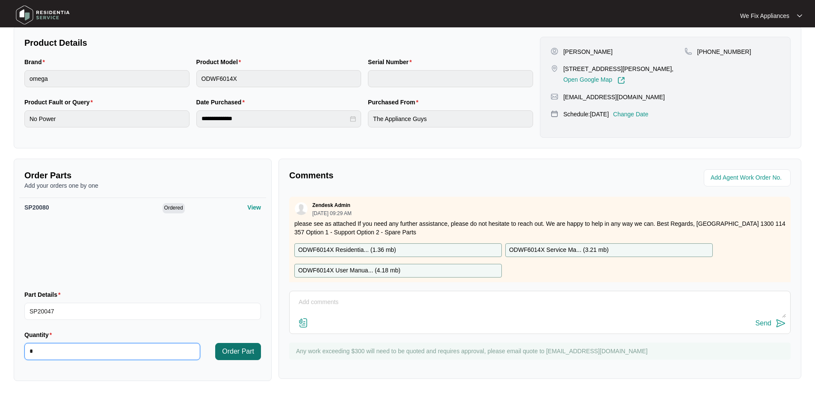
type input "*"
click at [237, 356] on span "Order Part" at bounding box center [238, 352] width 32 height 10
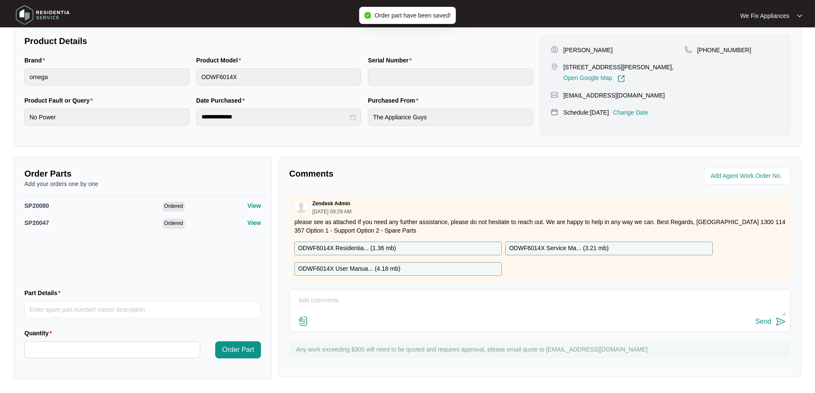
scroll to position [0, 0]
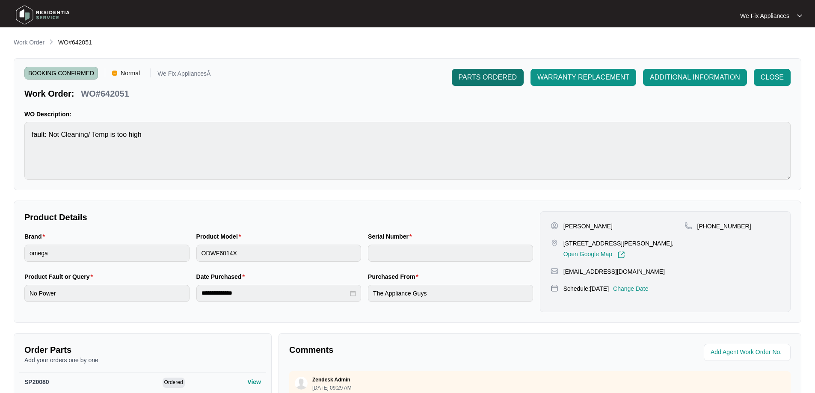
click at [473, 76] on span "PARTS ORDERED" at bounding box center [488, 77] width 58 height 10
click at [20, 9] on img at bounding box center [43, 15] width 60 height 26
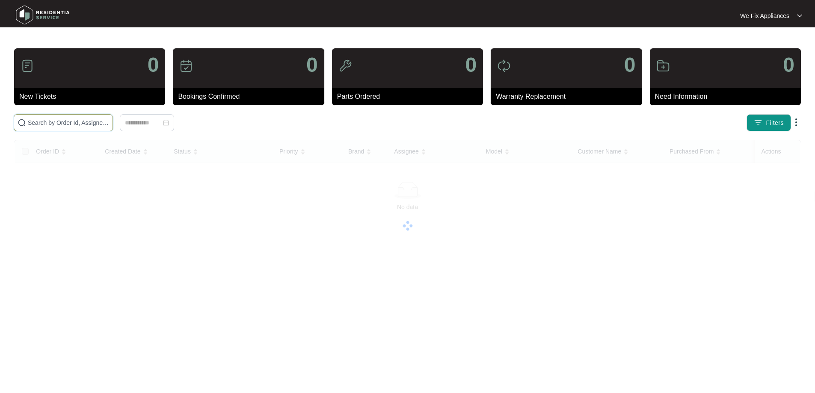
click at [80, 119] on input "text" at bounding box center [68, 122] width 81 height 9
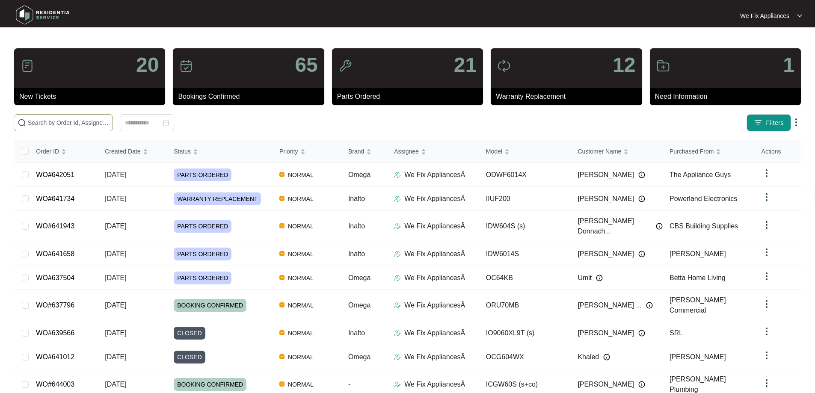
paste input "639566"
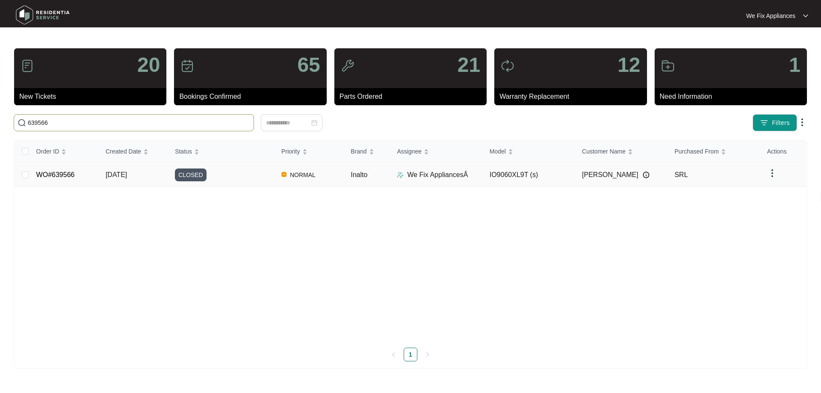
type input "639566"
click at [185, 172] on span "CLOSED" at bounding box center [191, 175] width 32 height 13
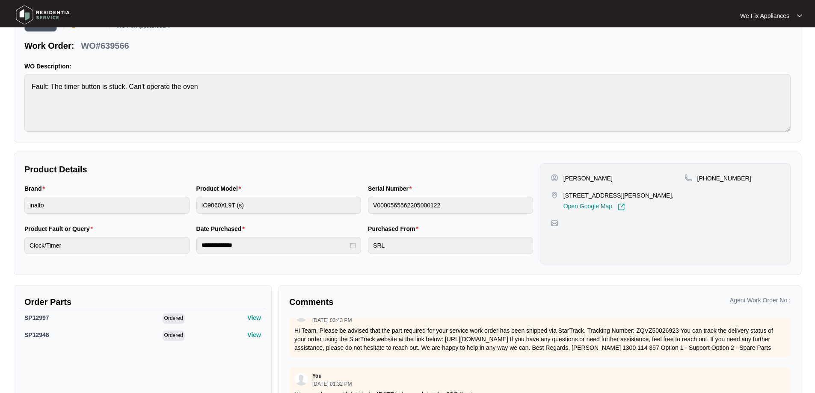
scroll to position [83, 0]
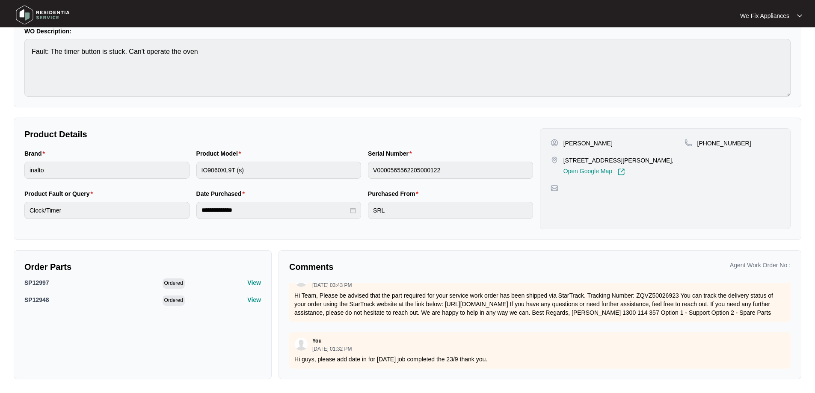
click at [21, 15] on img at bounding box center [43, 15] width 60 height 26
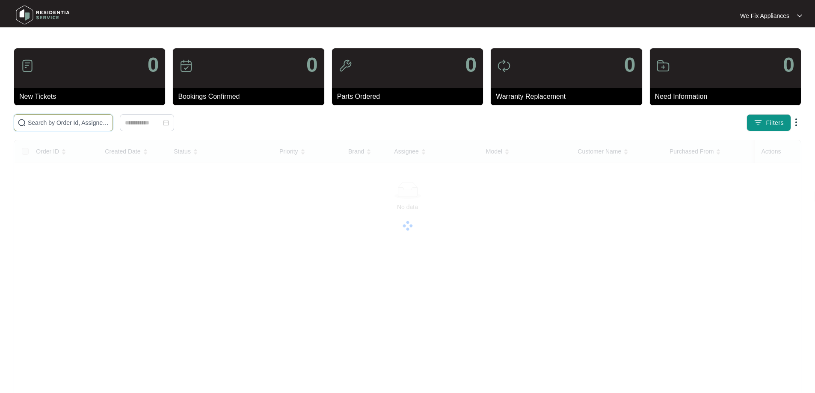
click at [49, 119] on input "text" at bounding box center [68, 122] width 81 height 9
paste input "639605"
type input "639605"
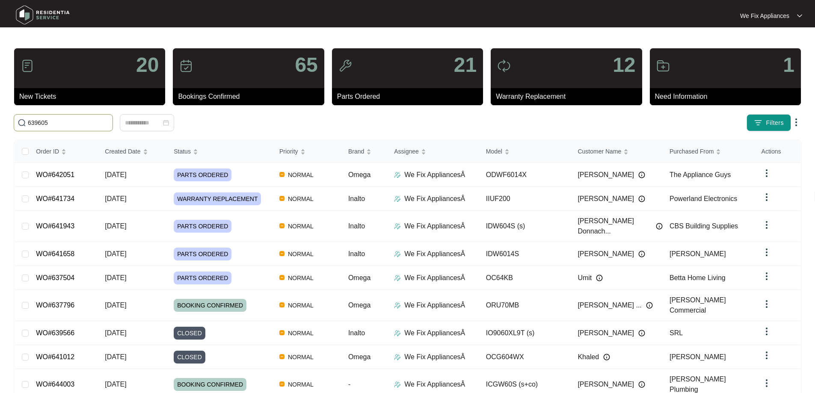
drag, startPoint x: 65, startPoint y: 120, endPoint x: 0, endPoint y: 120, distance: 65.0
click at [0, 120] on main "20 New Tickets 65 Bookings Confirmed 21 Parts Ordered 12 Warranty Replacement 1…" at bounding box center [407, 233] width 815 height 466
click at [62, 123] on input "text" at bounding box center [68, 122] width 81 height 9
paste input "639605"
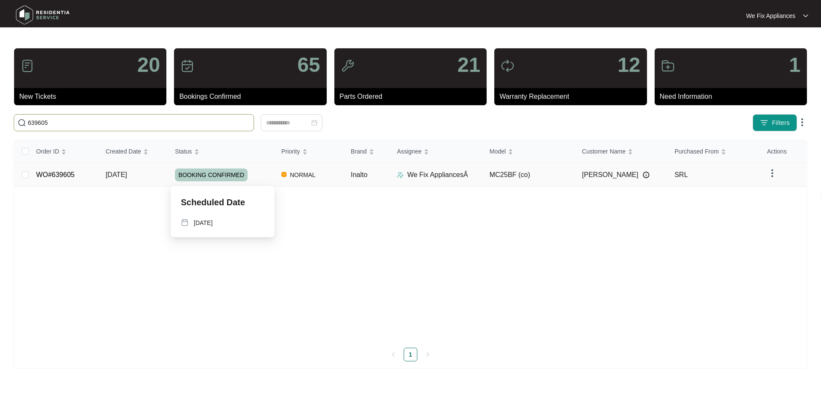
type input "639605"
click at [208, 178] on span "BOOKING CONFIRMED" at bounding box center [211, 175] width 73 height 13
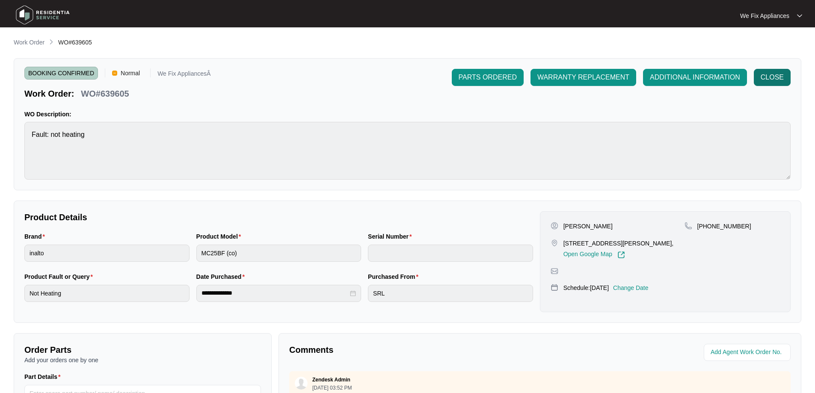
click at [769, 79] on span "CLOSE" at bounding box center [772, 77] width 23 height 10
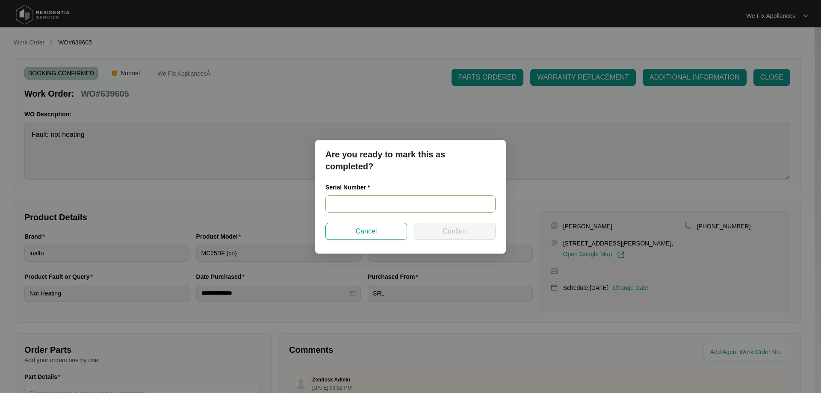
click at [352, 206] on input "text" at bounding box center [411, 204] width 170 height 17
paste input "25230130"
type input "25230130"
click at [457, 237] on button "Confirm" at bounding box center [455, 231] width 82 height 17
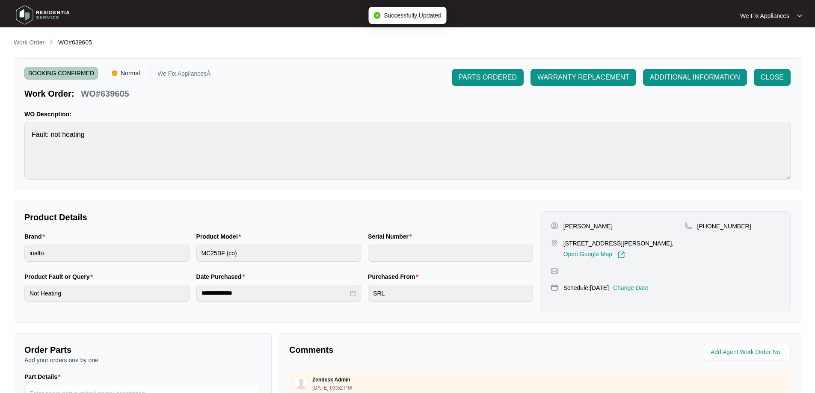
type input "25230130"
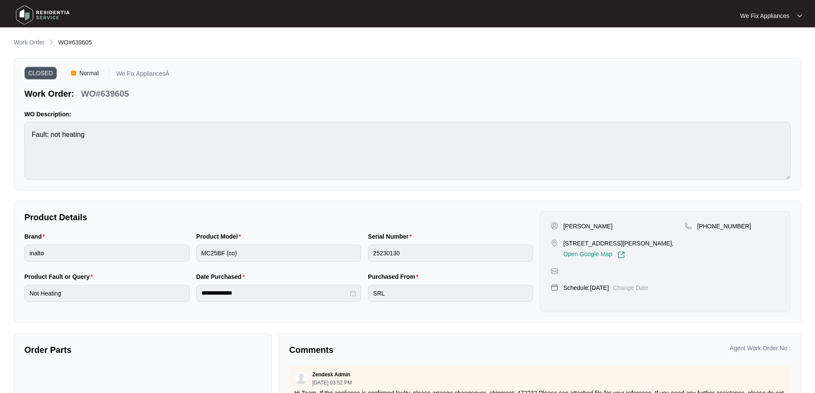
click at [32, 19] on img at bounding box center [43, 15] width 60 height 26
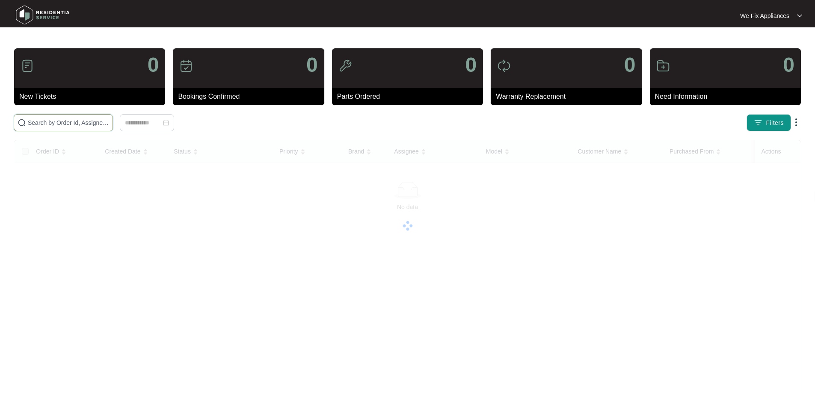
click at [49, 119] on input "text" at bounding box center [68, 122] width 81 height 9
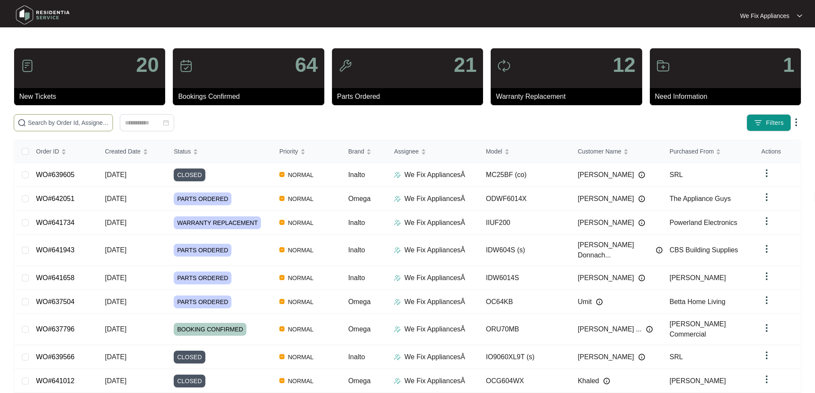
paste input "639741"
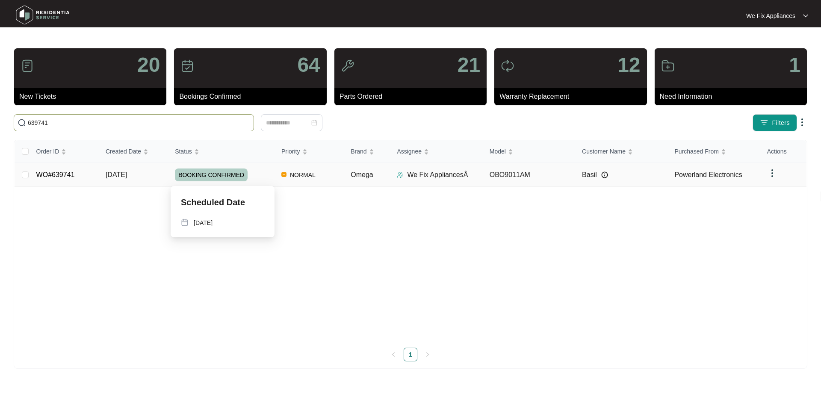
type input "639741"
click at [196, 175] on span "BOOKING CONFIRMED" at bounding box center [211, 175] width 73 height 13
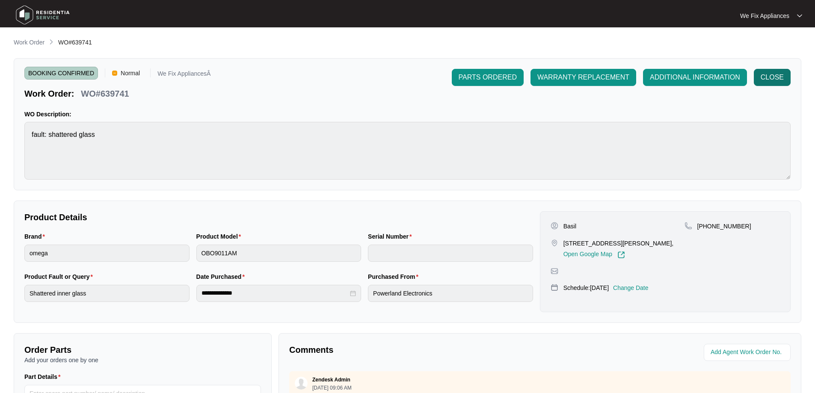
click at [773, 77] on span "CLOSE" at bounding box center [772, 77] width 23 height 10
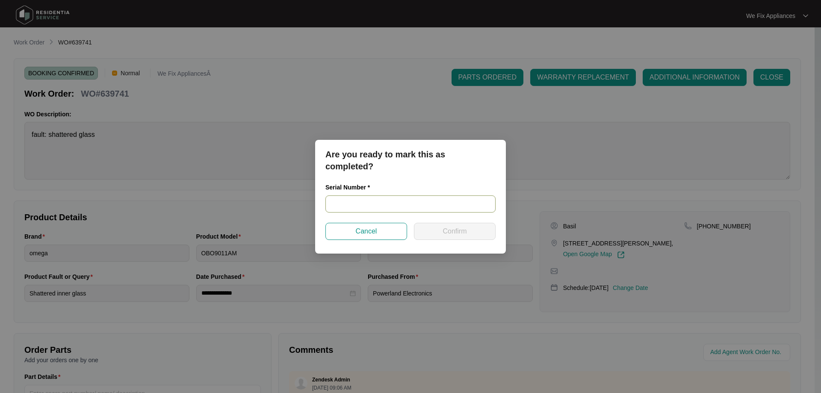
click at [346, 203] on input "text" at bounding box center [411, 204] width 170 height 17
paste input "967581825060010"
type input "967581825060010"
click at [439, 229] on button "Confirm" at bounding box center [455, 231] width 82 height 17
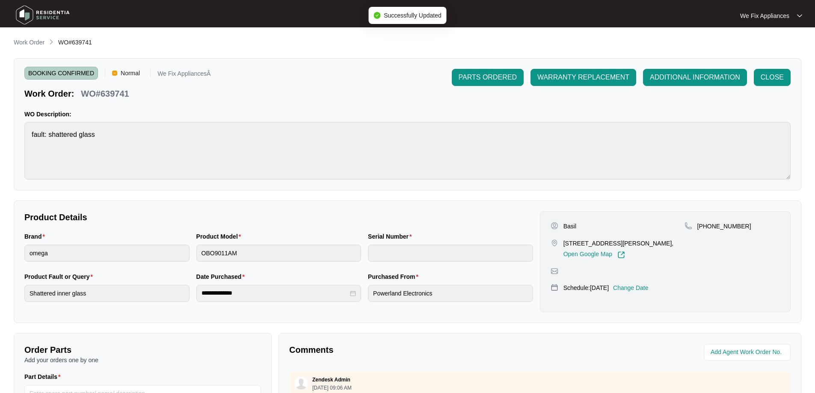
type input "967581825060010"
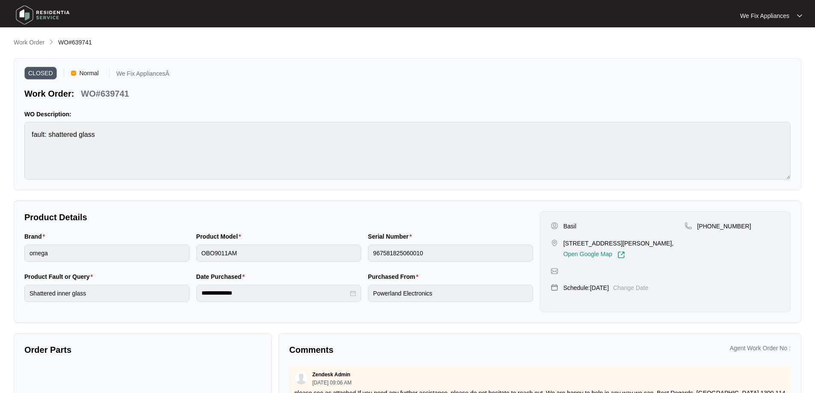
click at [41, 8] on img at bounding box center [43, 15] width 60 height 26
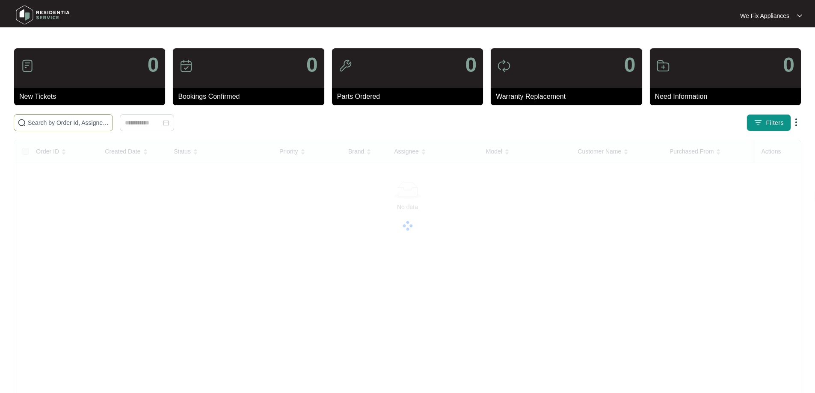
click at [51, 122] on input "text" at bounding box center [68, 122] width 81 height 9
paste input "640644"
type input "640644"
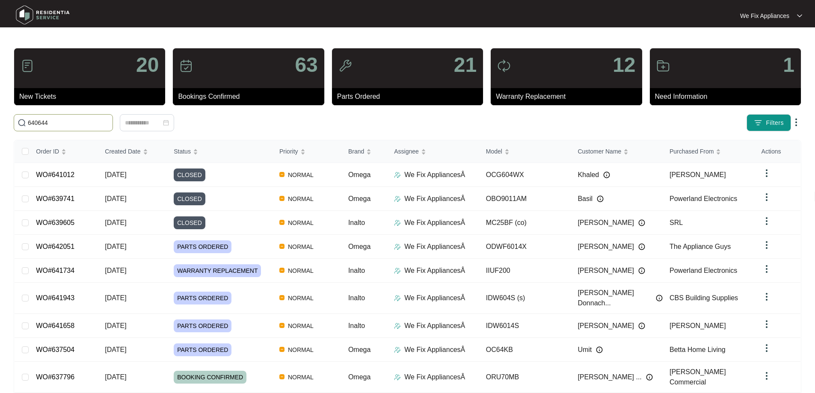
drag, startPoint x: 60, startPoint y: 124, endPoint x: 0, endPoint y: 124, distance: 60.3
click at [0, 124] on main "20 New Tickets 63 Bookings Confirmed 21 Parts Ordered 12 Warranty Replacement 1…" at bounding box center [407, 229] width 815 height 459
paste input "640644"
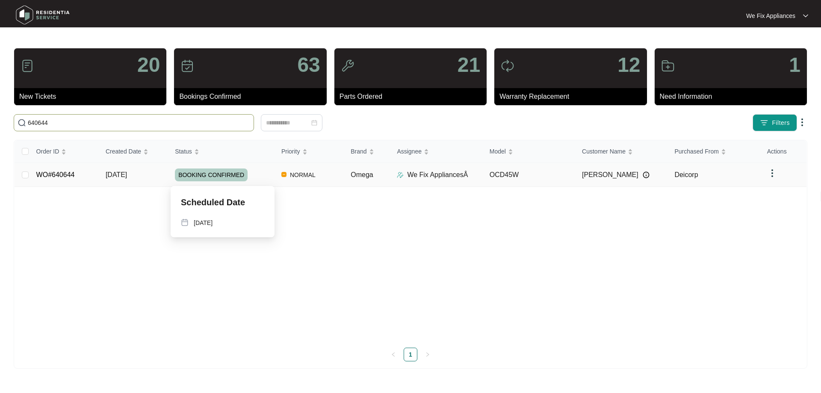
type input "640644"
click at [212, 171] on span "BOOKING CONFIRMED" at bounding box center [211, 175] width 73 height 13
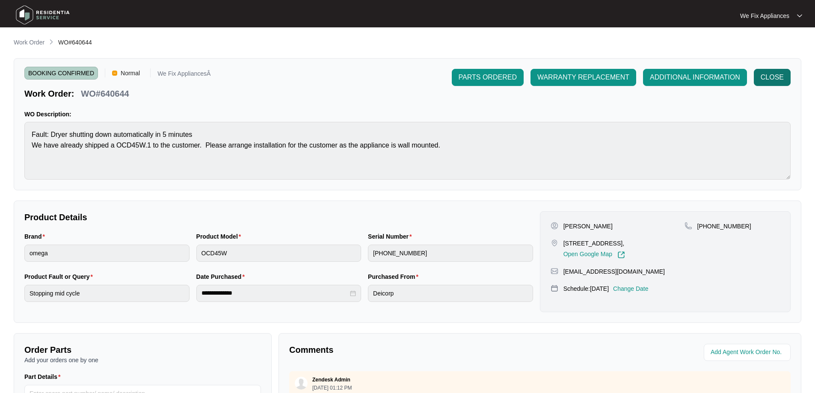
click at [775, 77] on span "CLOSE" at bounding box center [772, 77] width 23 height 10
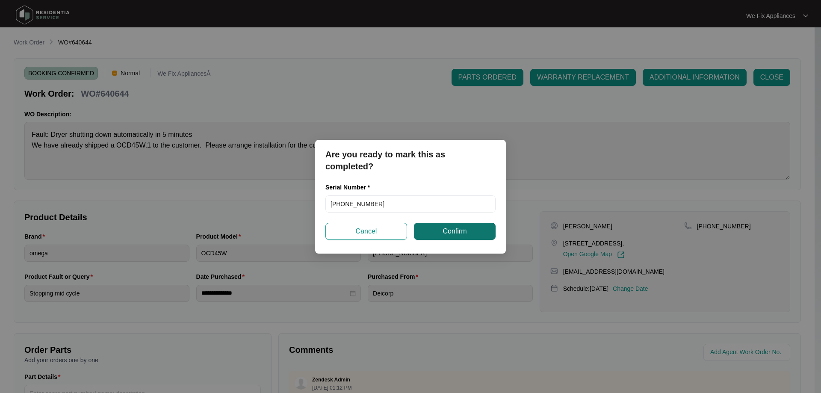
click at [440, 227] on button "Confirm" at bounding box center [455, 231] width 82 height 17
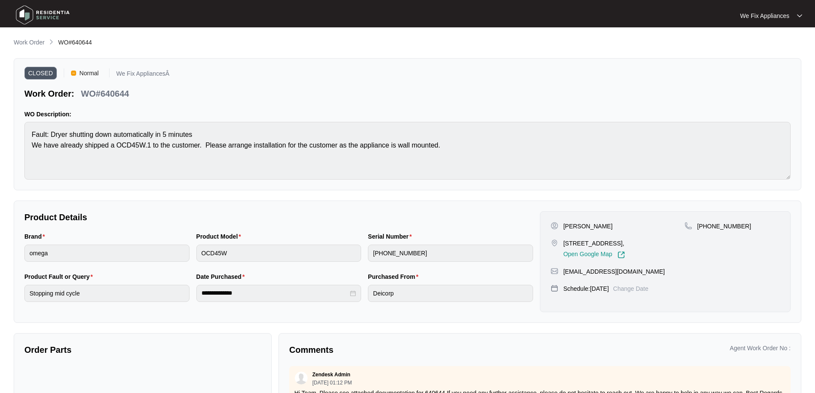
click at [44, 14] on img at bounding box center [43, 15] width 60 height 26
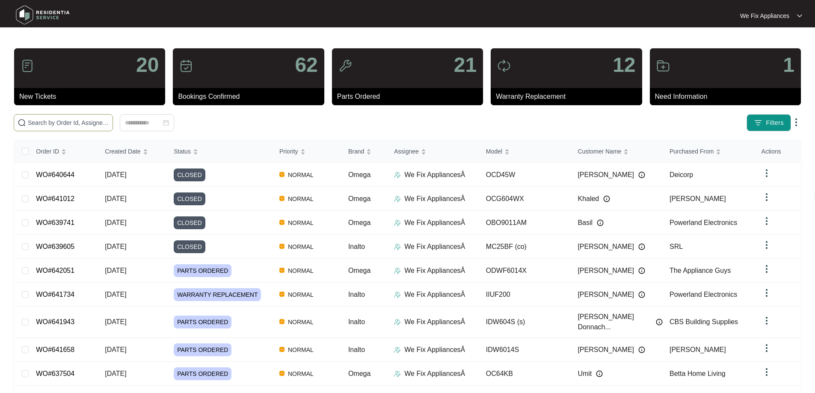
click at [83, 123] on input "text" at bounding box center [68, 122] width 81 height 9
paste input "641351"
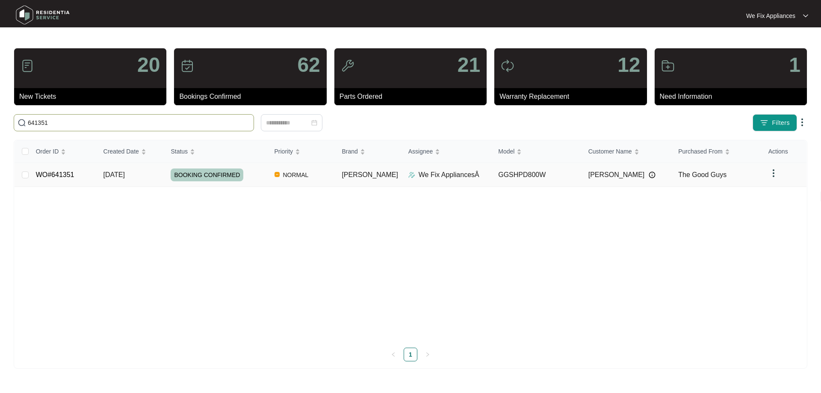
type input "641351"
click at [212, 166] on td "BOOKING CONFIRMED" at bounding box center [216, 175] width 104 height 24
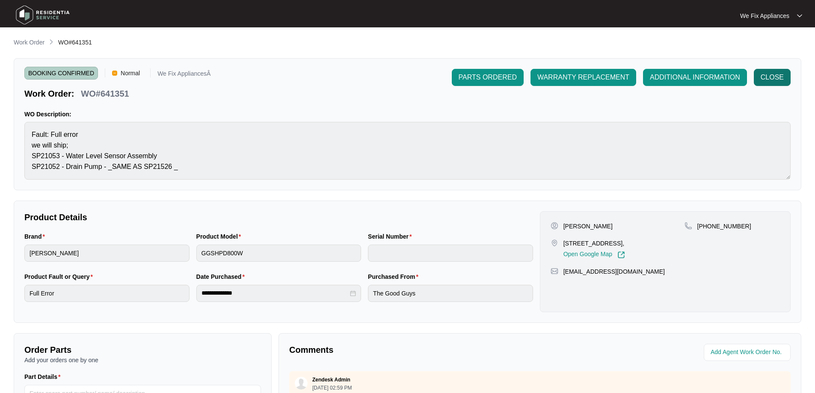
click at [766, 81] on span "CLOSE" at bounding box center [772, 77] width 23 height 10
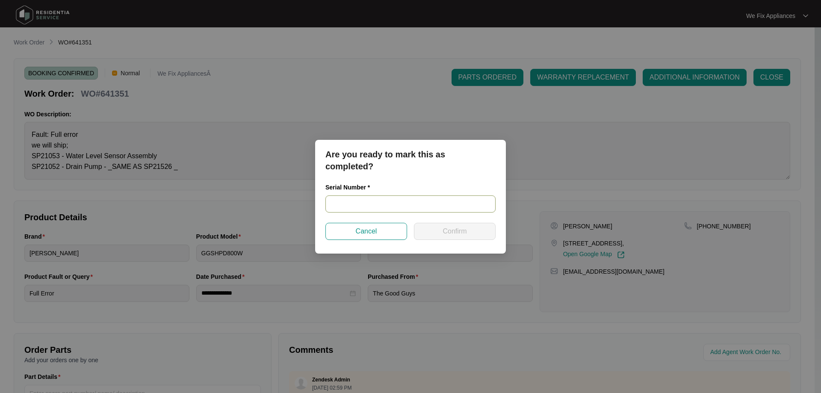
click at [365, 203] on input "text" at bounding box center [411, 204] width 170 height 17
paste input "540L105840139065P00014"
type input "540L105840139065P00014"
click at [451, 229] on span "Confirm" at bounding box center [455, 231] width 24 height 10
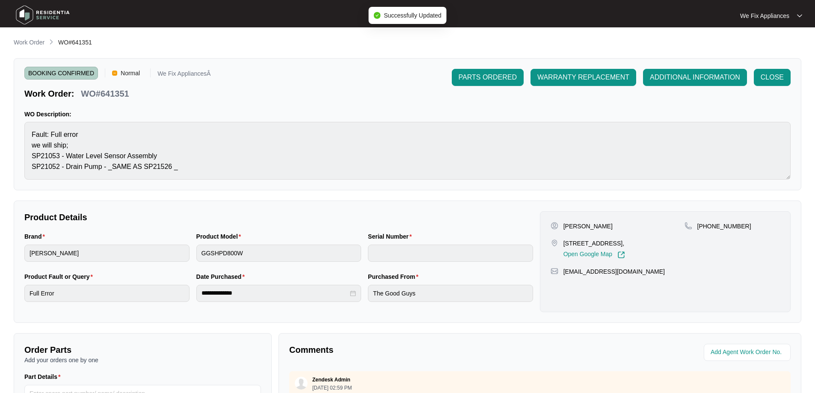
type input "540L105840139065P00014"
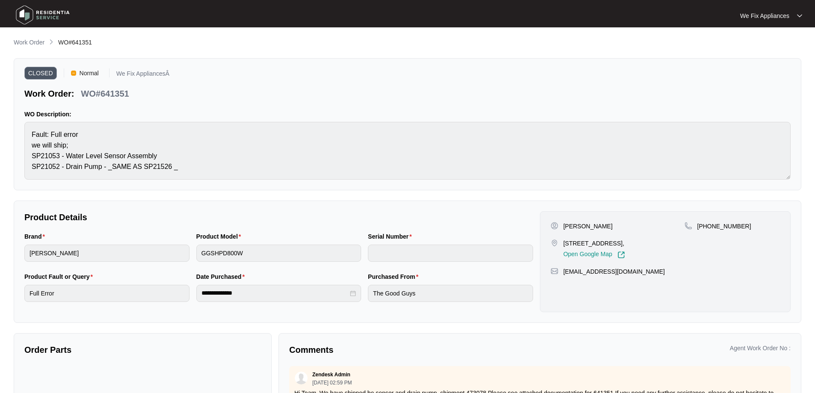
click at [33, 11] on img at bounding box center [43, 15] width 60 height 26
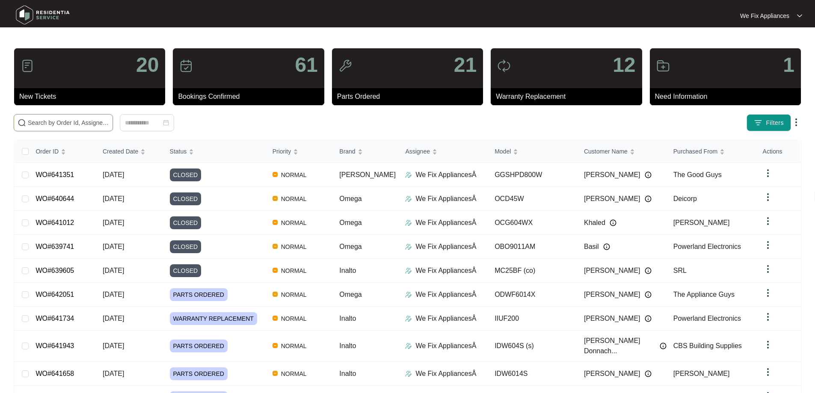
click at [53, 124] on input "text" at bounding box center [68, 122] width 81 height 9
paste input "641380"
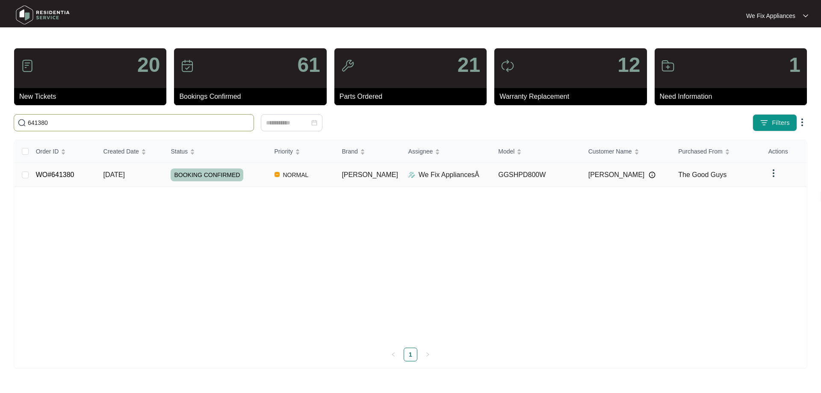
type input "641380"
click at [209, 169] on span "BOOKING CONFIRMED" at bounding box center [207, 175] width 73 height 13
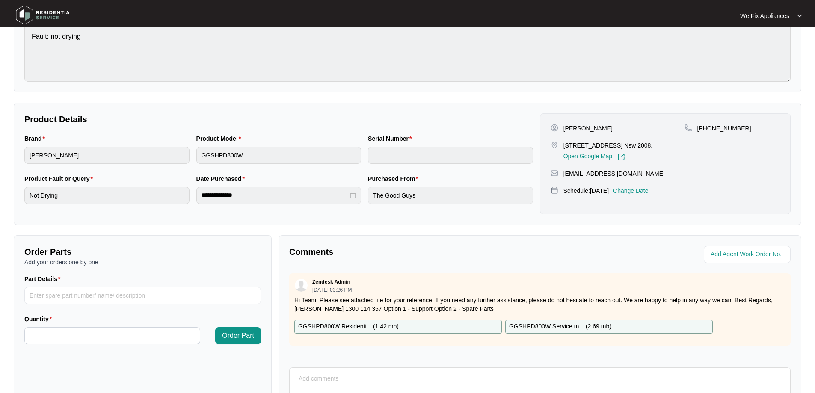
scroll to position [175, 0]
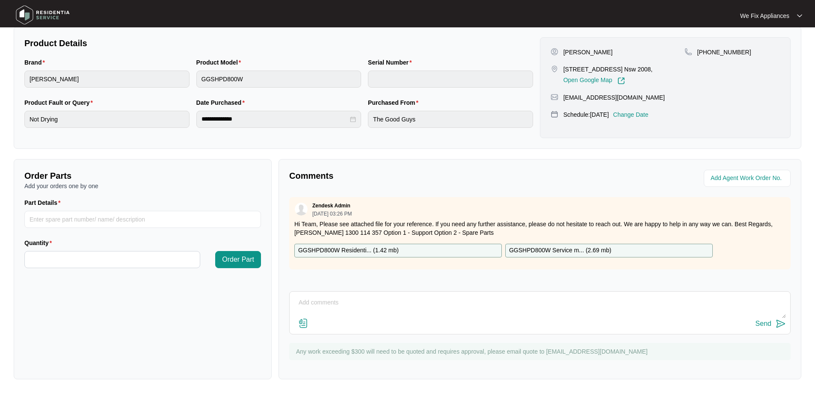
click at [345, 297] on textarea at bounding box center [540, 307] width 492 height 22
paste textarea "Not drying Check condesor its clean Ran a time dry cycle Checked to find the Co…"
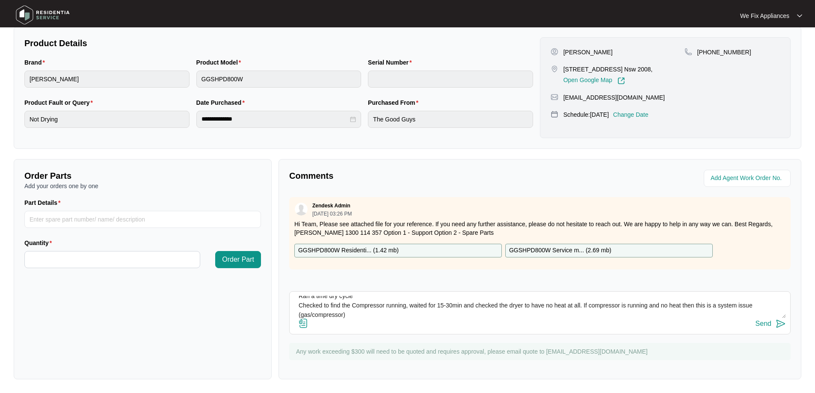
type textarea "Not drying Check condesor its clean Ran a time dry cycle Checked to find the Co…"
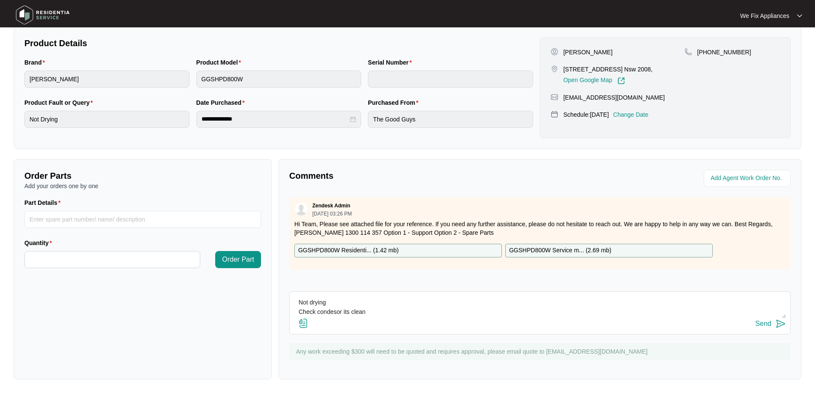
drag, startPoint x: 369, startPoint y: 314, endPoint x: 269, endPoint y: 276, distance: 107.7
click at [269, 276] on div "Order Parts Add your orders one by one Part Details Quantity Order Part Comment…" at bounding box center [407, 269] width 795 height 220
click at [23, 15] on img at bounding box center [43, 15] width 60 height 26
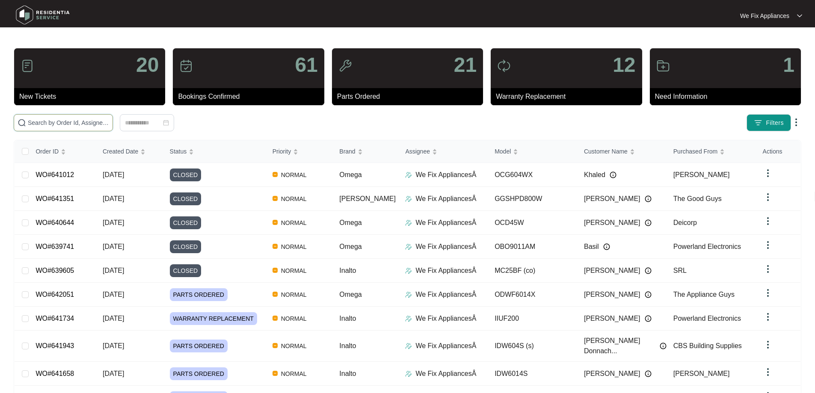
click at [61, 121] on input "text" at bounding box center [68, 122] width 81 height 9
paste input "641380"
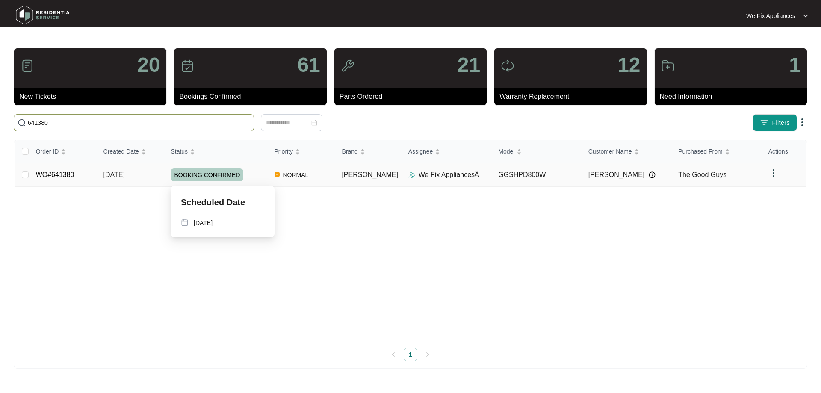
type input "641380"
click at [221, 178] on span "BOOKING CONFIRMED" at bounding box center [207, 175] width 73 height 13
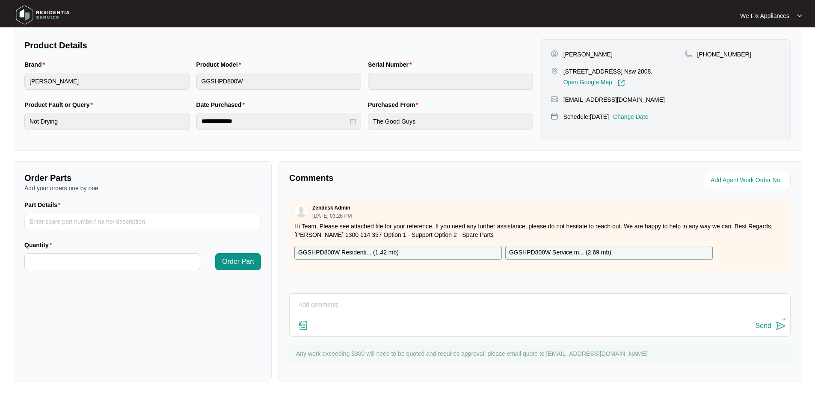
scroll to position [175, 0]
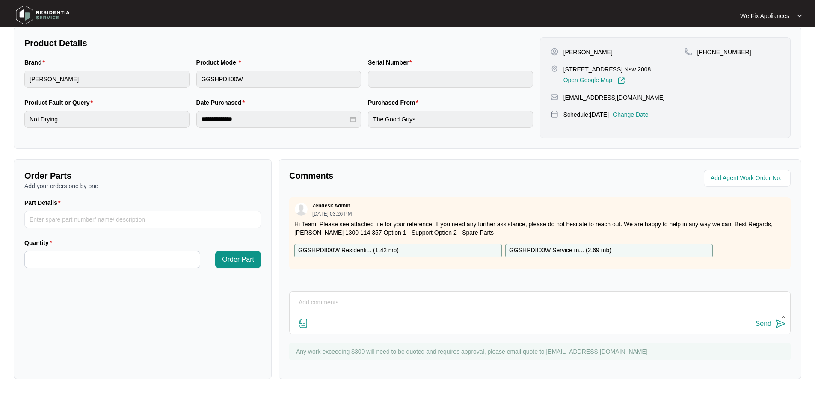
click at [386, 297] on textarea at bounding box center [540, 307] width 492 height 22
paste textarea "Not drying Check condesor its clean Ran a time dry cycle Checked to find the Co…"
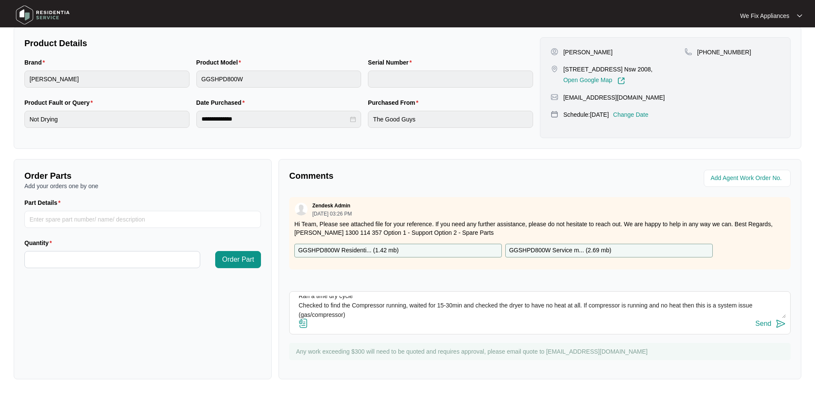
type textarea "Not drying Check condesor its clean Ran a time dry cycle Checked to find the Co…"
click at [765, 325] on div "Send" at bounding box center [764, 324] width 16 height 8
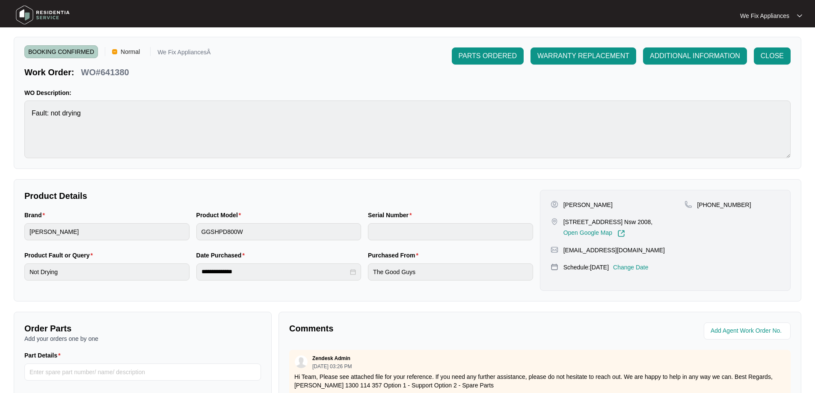
scroll to position [0, 0]
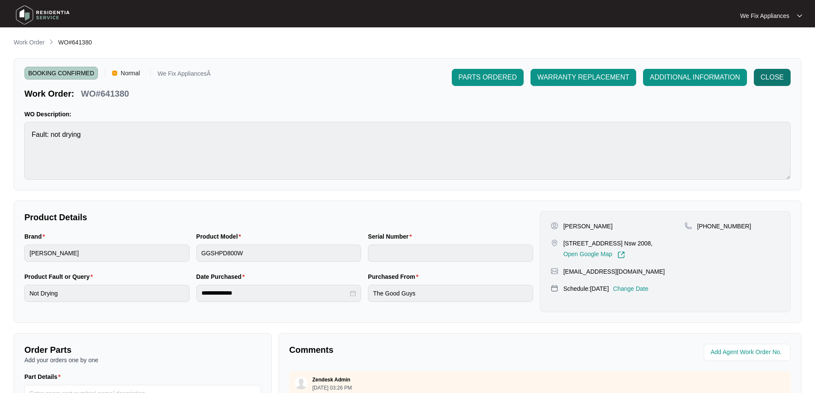
click at [776, 76] on span "CLOSE" at bounding box center [772, 77] width 23 height 10
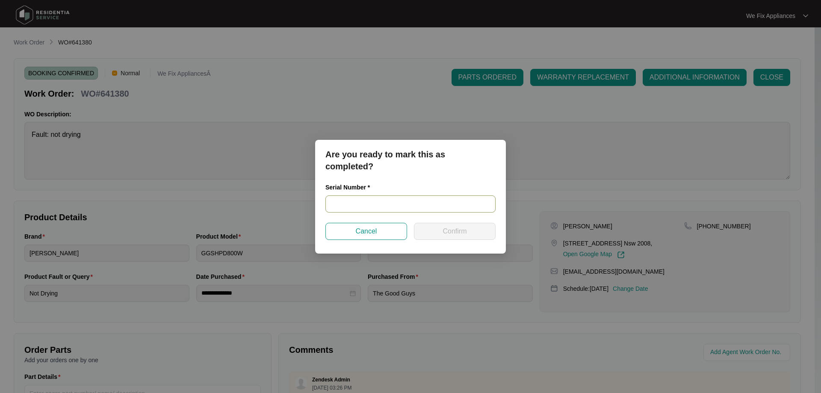
click at [359, 205] on input "text" at bounding box center [411, 204] width 170 height 17
paste input "540N965830144015P00228"
type input "540N965830144015P00228"
click at [440, 229] on button "Confirm" at bounding box center [455, 231] width 82 height 17
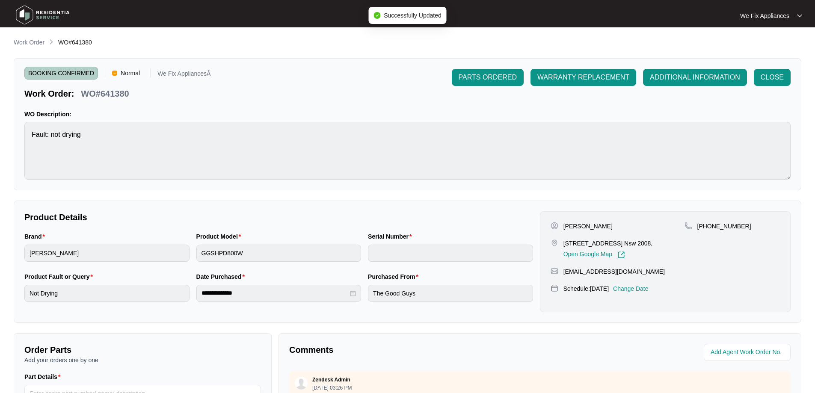
type input "540N965830144015P00228"
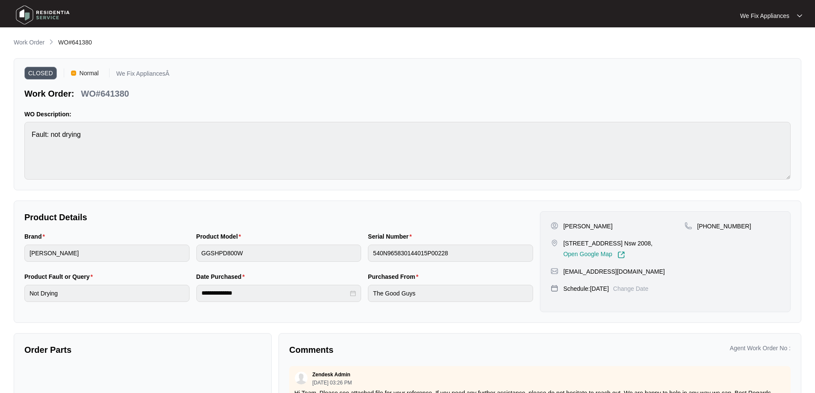
click at [32, 12] on img at bounding box center [43, 15] width 60 height 26
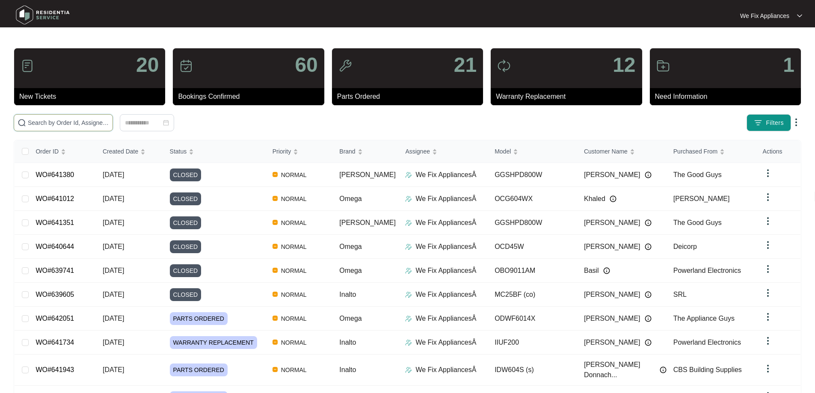
click at [47, 120] on input "text" at bounding box center [68, 122] width 81 height 9
paste input "642048"
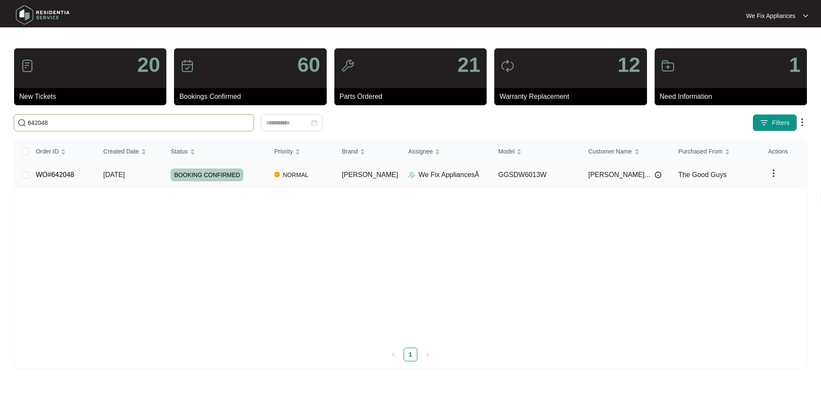
type input "642048"
click at [208, 172] on span "BOOKING CONFIRMED" at bounding box center [207, 175] width 73 height 13
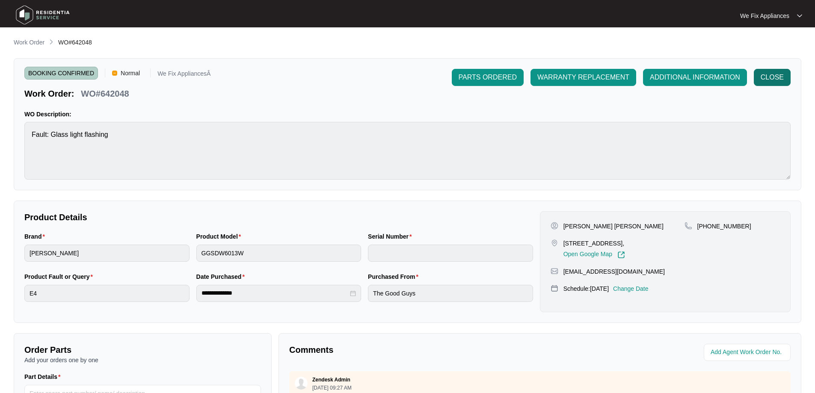
click at [780, 77] on span "CLOSE" at bounding box center [772, 77] width 23 height 10
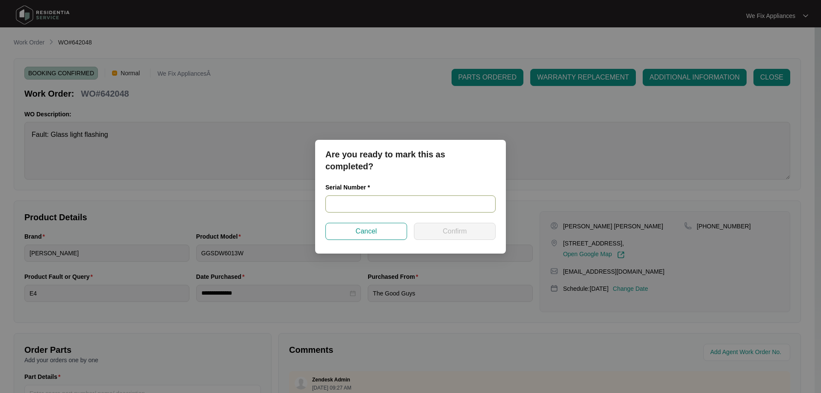
click at [361, 202] on input "text" at bounding box center [411, 204] width 170 height 17
paste input "25068624050100094"
type input "25068624050100094"
click at [465, 236] on span "Confirm" at bounding box center [455, 231] width 24 height 10
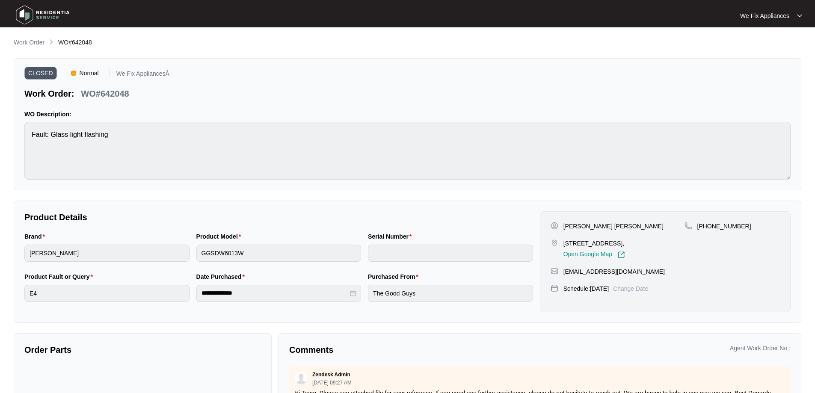
click at [42, 17] on img at bounding box center [43, 15] width 60 height 26
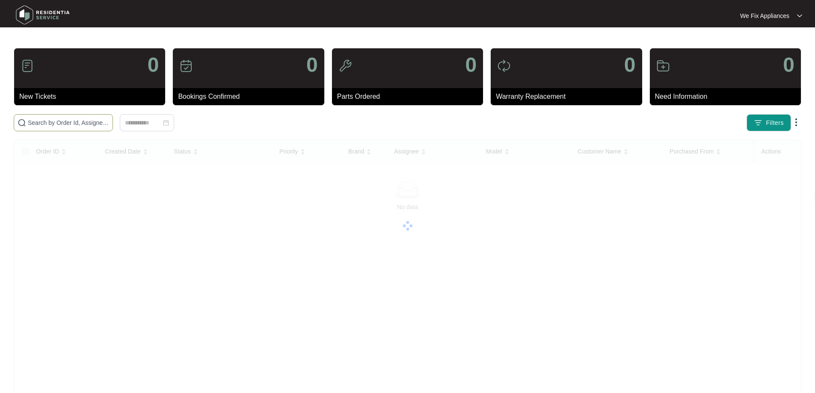
click at [65, 128] on span at bounding box center [63, 122] width 99 height 17
drag, startPoint x: 64, startPoint y: 121, endPoint x: 62, endPoint y: 128, distance: 7.6
click at [62, 125] on input "text" at bounding box center [68, 122] width 81 height 9
click at [61, 124] on input "text" at bounding box center [68, 122] width 81 height 9
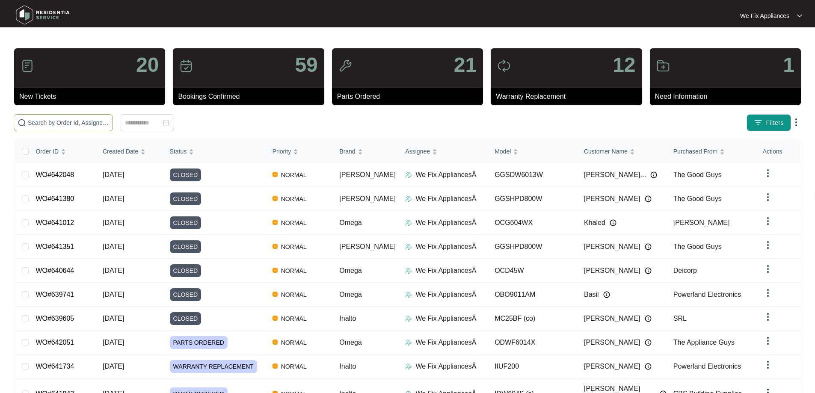
paste input "642268"
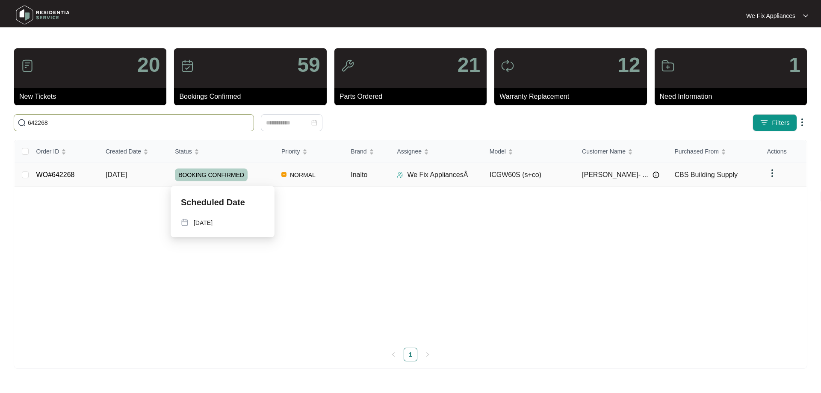
type input "642268"
click at [228, 173] on span "BOOKING CONFIRMED" at bounding box center [211, 175] width 73 height 13
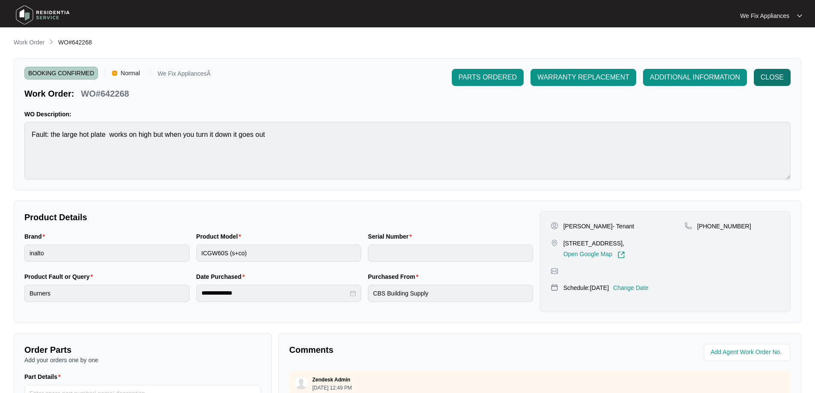
click at [772, 82] on span "CLOSE" at bounding box center [772, 77] width 23 height 10
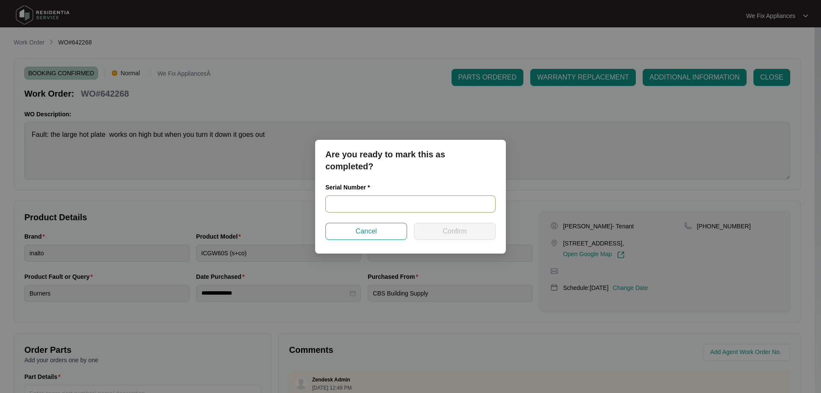
click at [365, 200] on input "text" at bounding box center [411, 204] width 170 height 17
paste input "20240500600005"
type input "20240500600005"
drag, startPoint x: 444, startPoint y: 222, endPoint x: 447, endPoint y: 232, distance: 10.7
click at [444, 231] on form "Serial Number * 20240500600005 Cancel Confirm" at bounding box center [411, 211] width 170 height 57
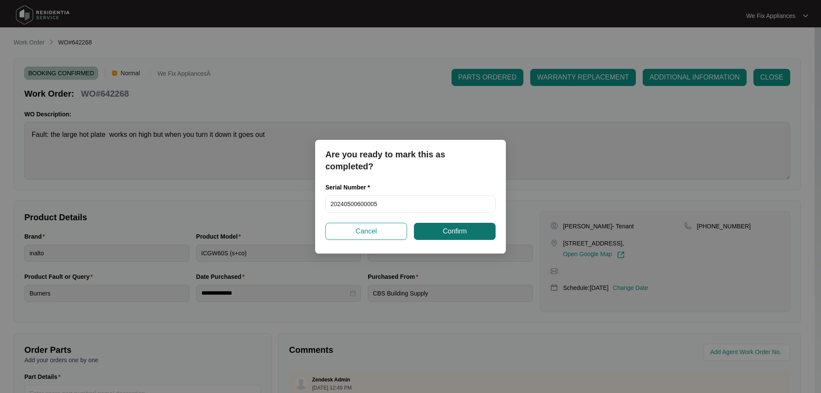
click at [447, 231] on span "Confirm" at bounding box center [455, 231] width 24 height 10
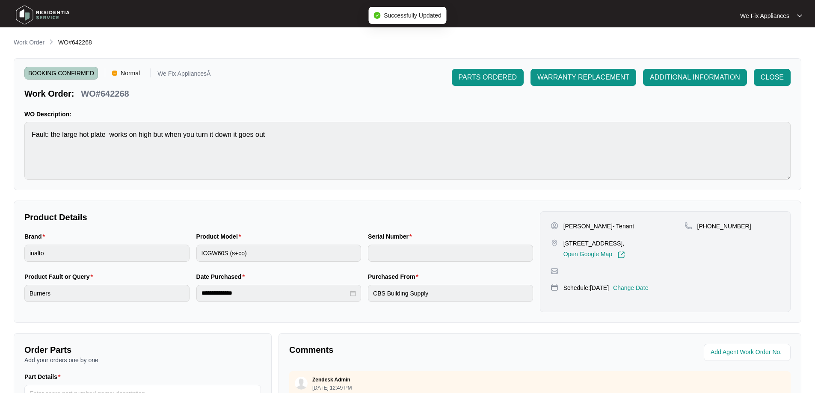
type input "20240500600005"
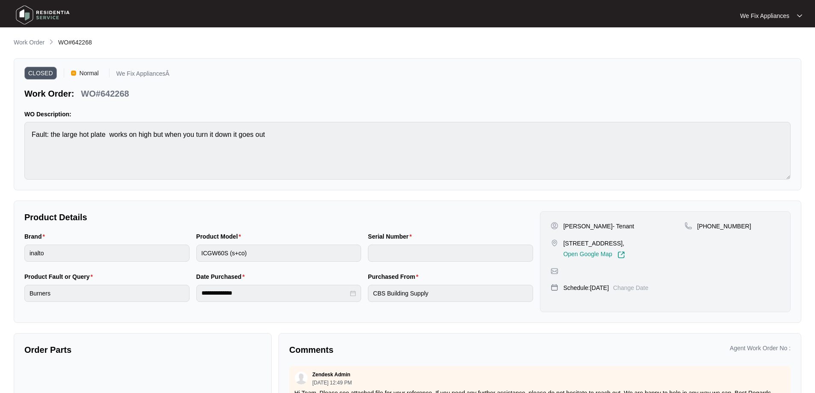
click at [31, 14] on img at bounding box center [43, 15] width 60 height 26
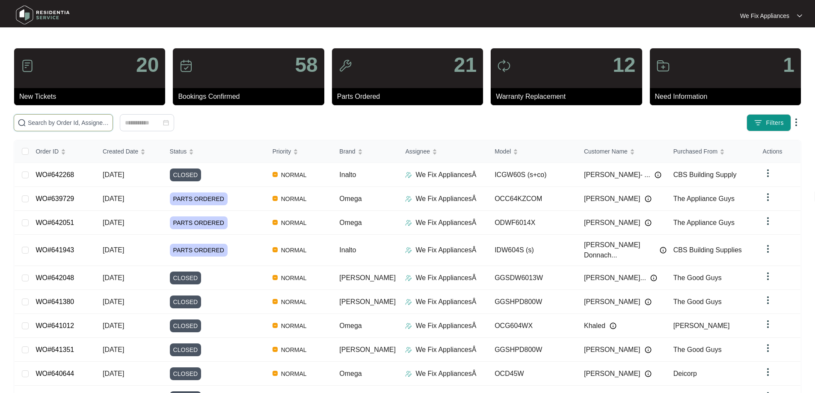
click at [40, 122] on input "text" at bounding box center [68, 122] width 81 height 9
paste input "638018"
type input "638018"
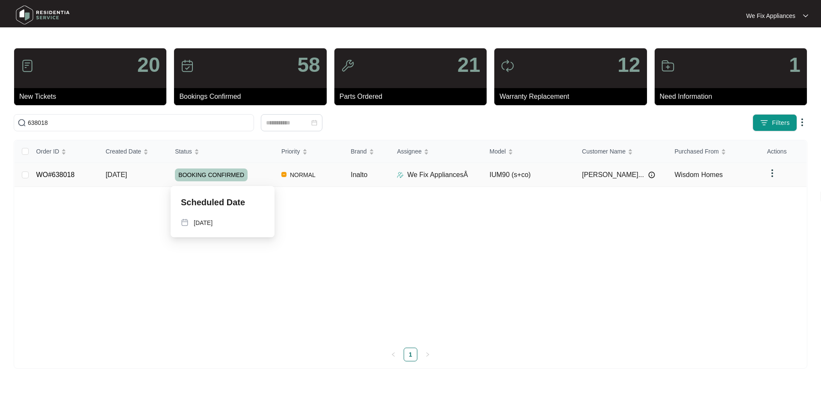
click at [193, 176] on span "BOOKING CONFIRMED" at bounding box center [211, 175] width 73 height 13
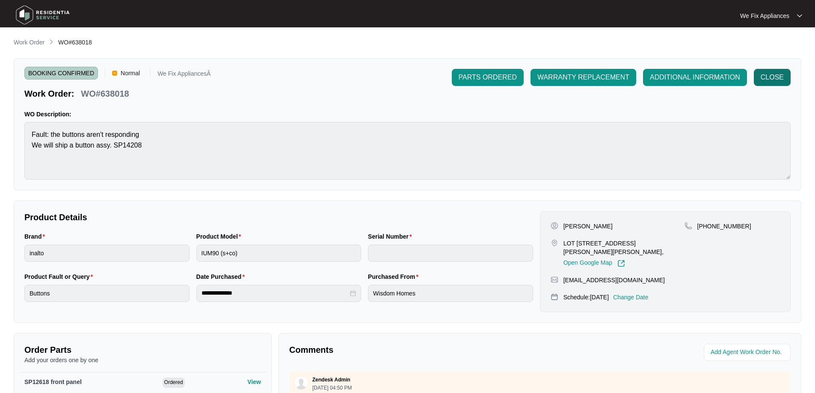
click at [782, 79] on span "CLOSE" at bounding box center [772, 77] width 23 height 10
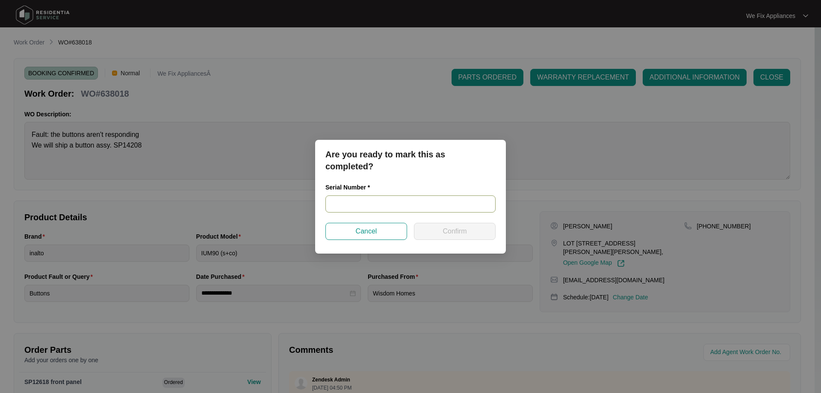
click at [392, 200] on input "text" at bounding box center [411, 204] width 170 height 17
paste input "RR1024000552"
type input "RR1024000552"
click at [439, 231] on button "Confirm" at bounding box center [455, 231] width 82 height 17
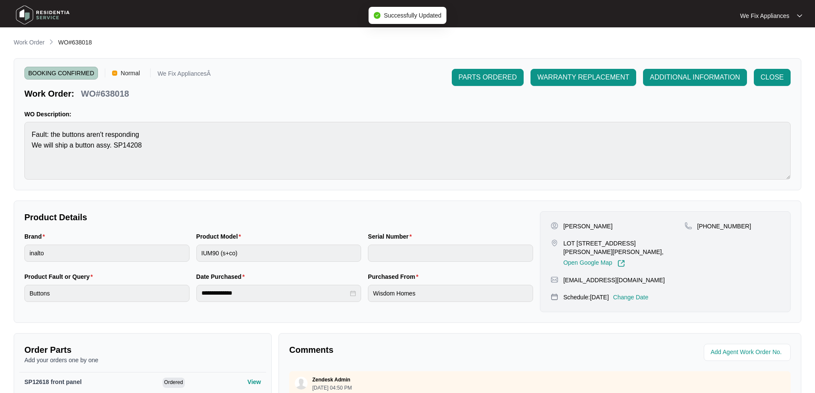
type input "RR1024000552"
